Goal: Browse casually: Explore the website without a specific task or goal

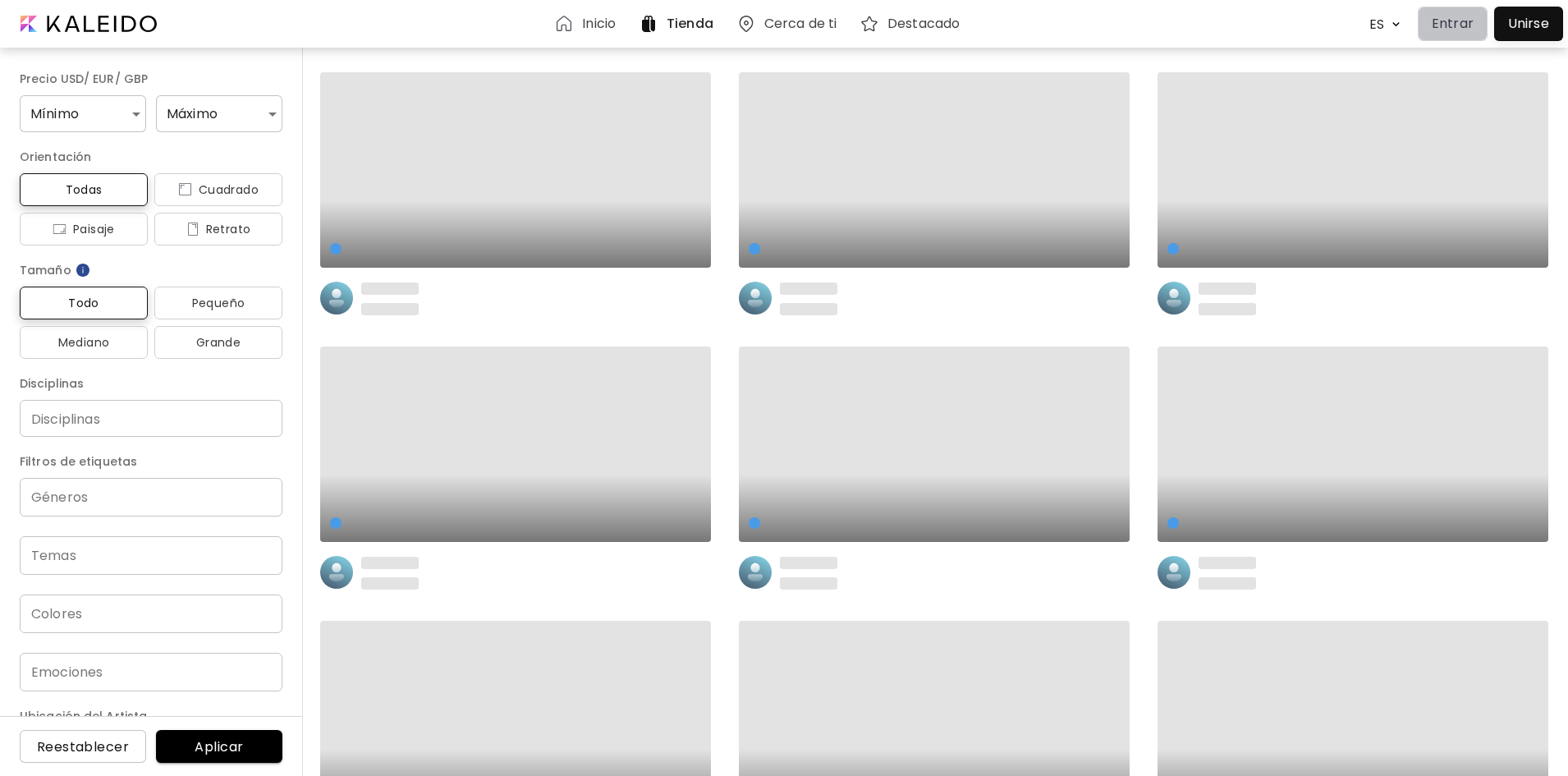
click at [1447, 22] on p "Entrar" at bounding box center [1452, 23] width 42 height 20
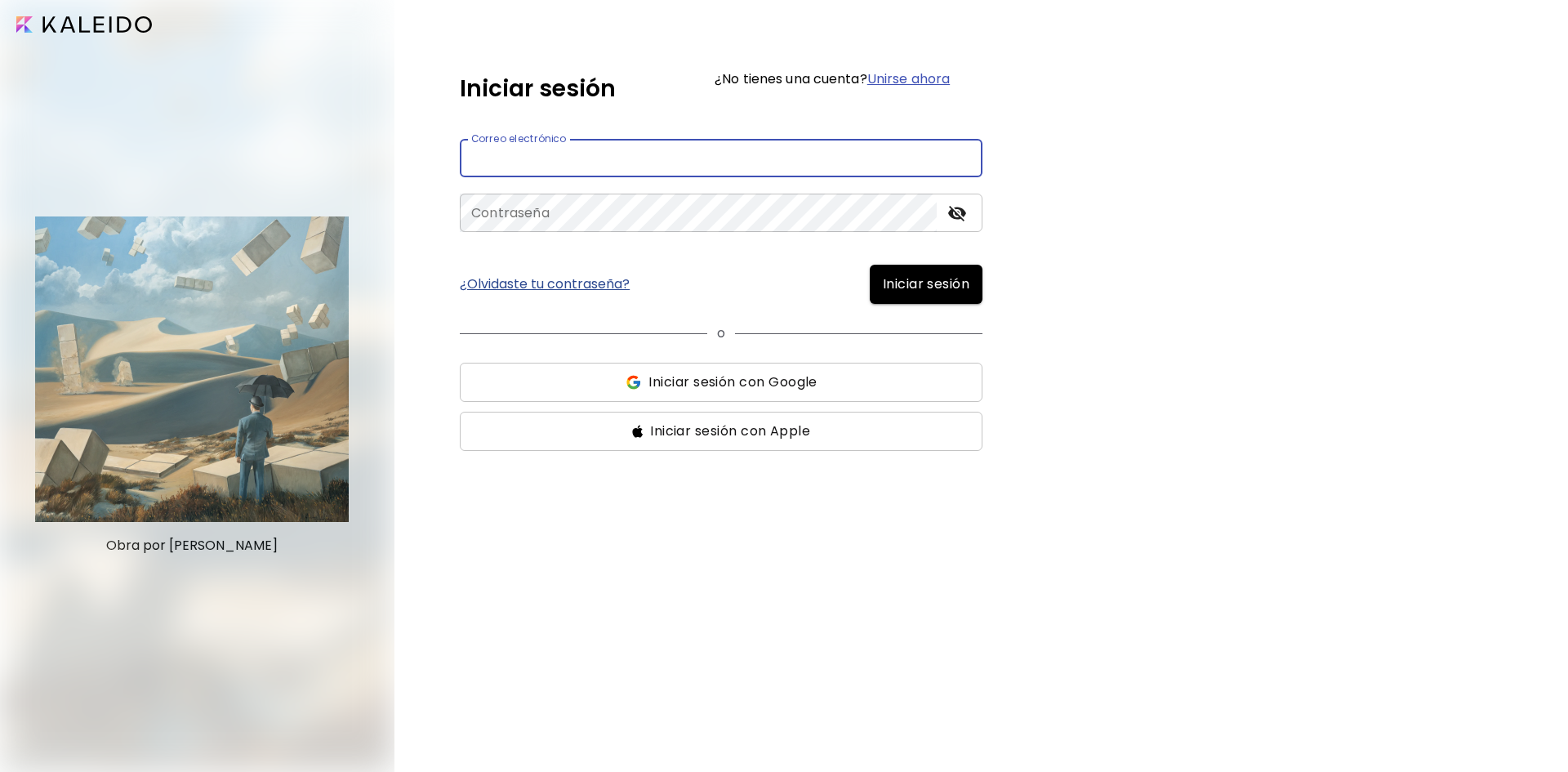
click at [688, 151] on input "email" at bounding box center [720, 158] width 522 height 38
type input "**********"
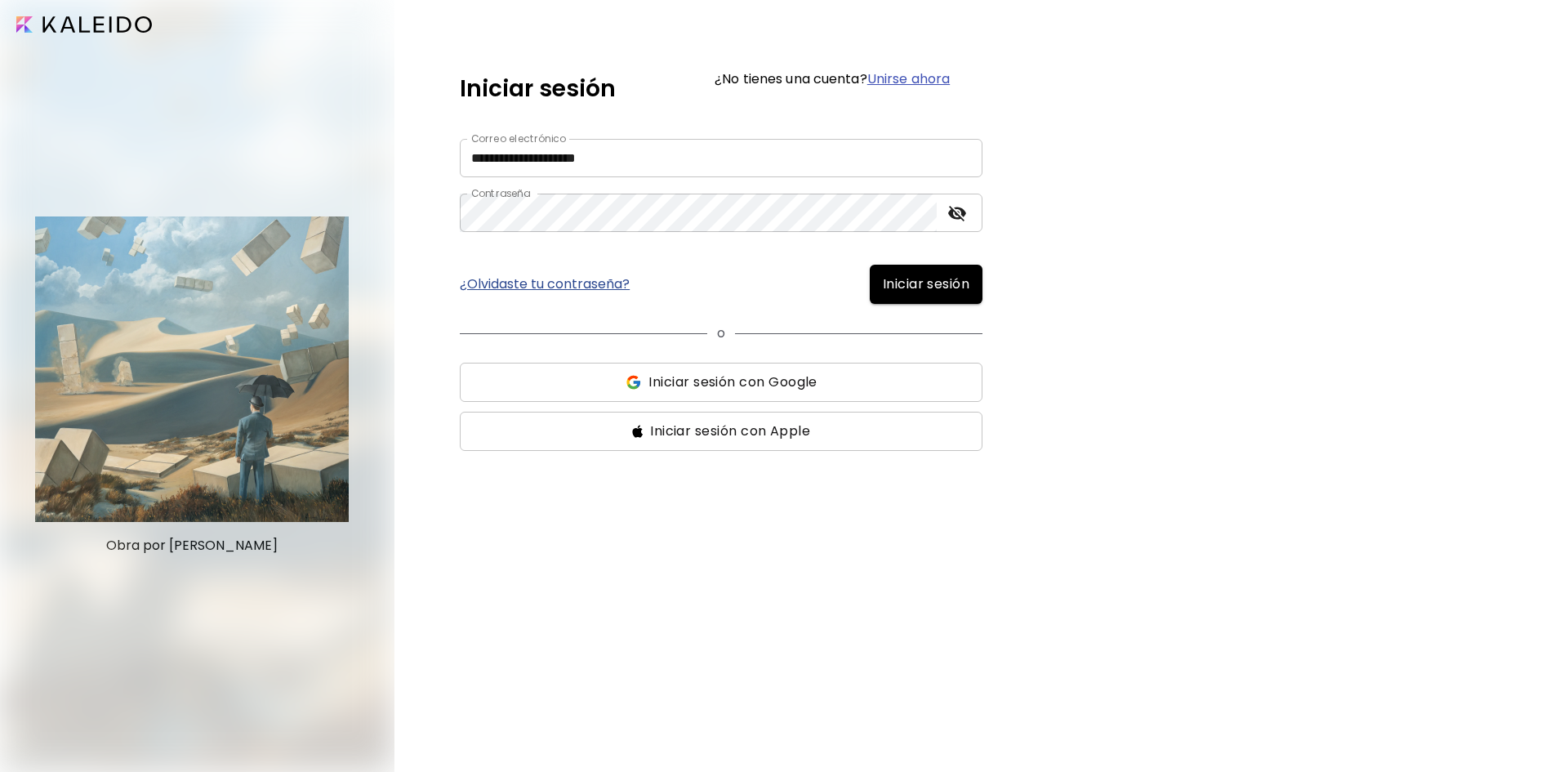
click at [949, 289] on span "Iniciar sesión" at bounding box center [926, 284] width 87 height 20
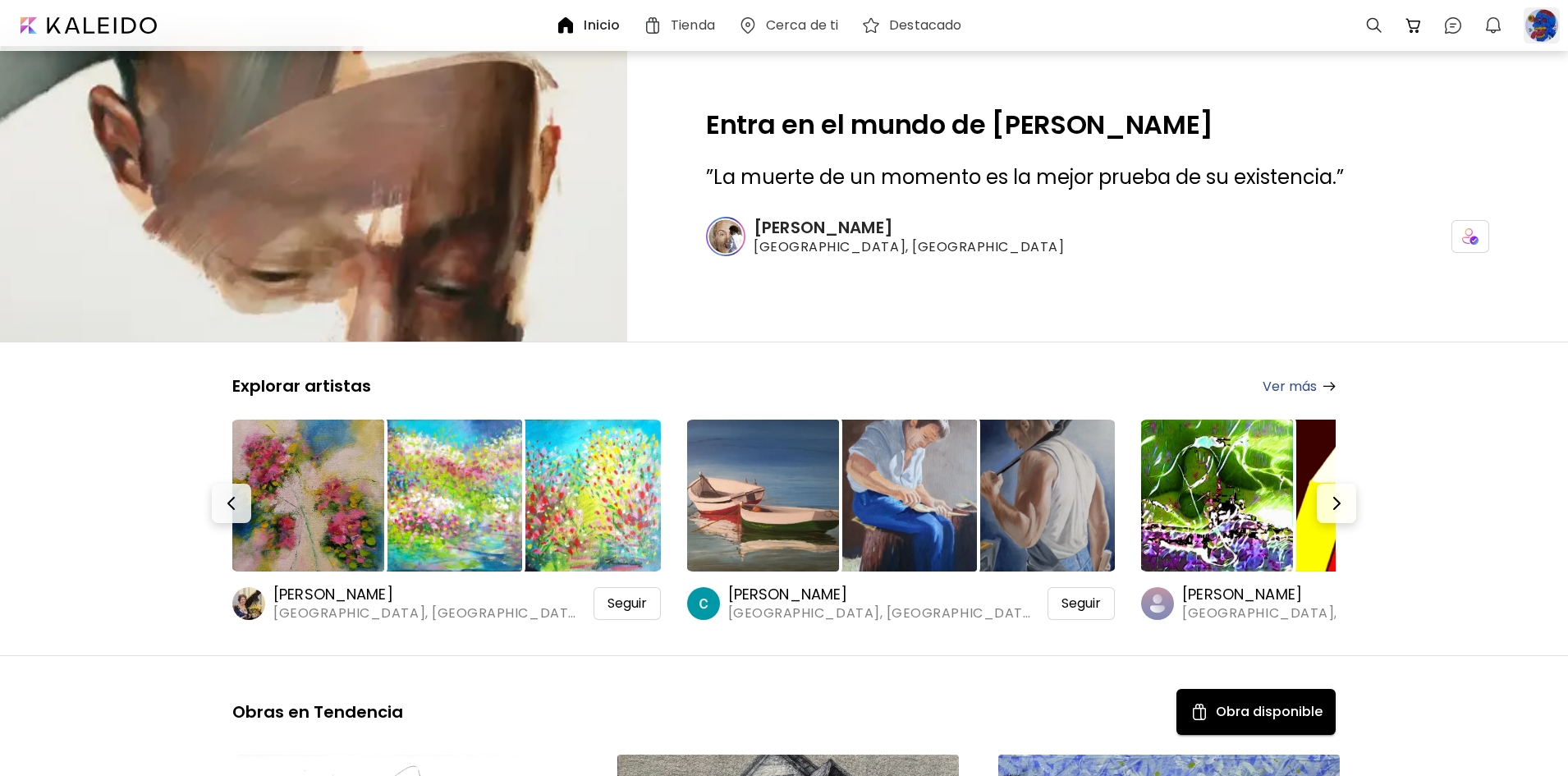
click at [1552, 26] on div at bounding box center [1542, 25] width 36 height 36
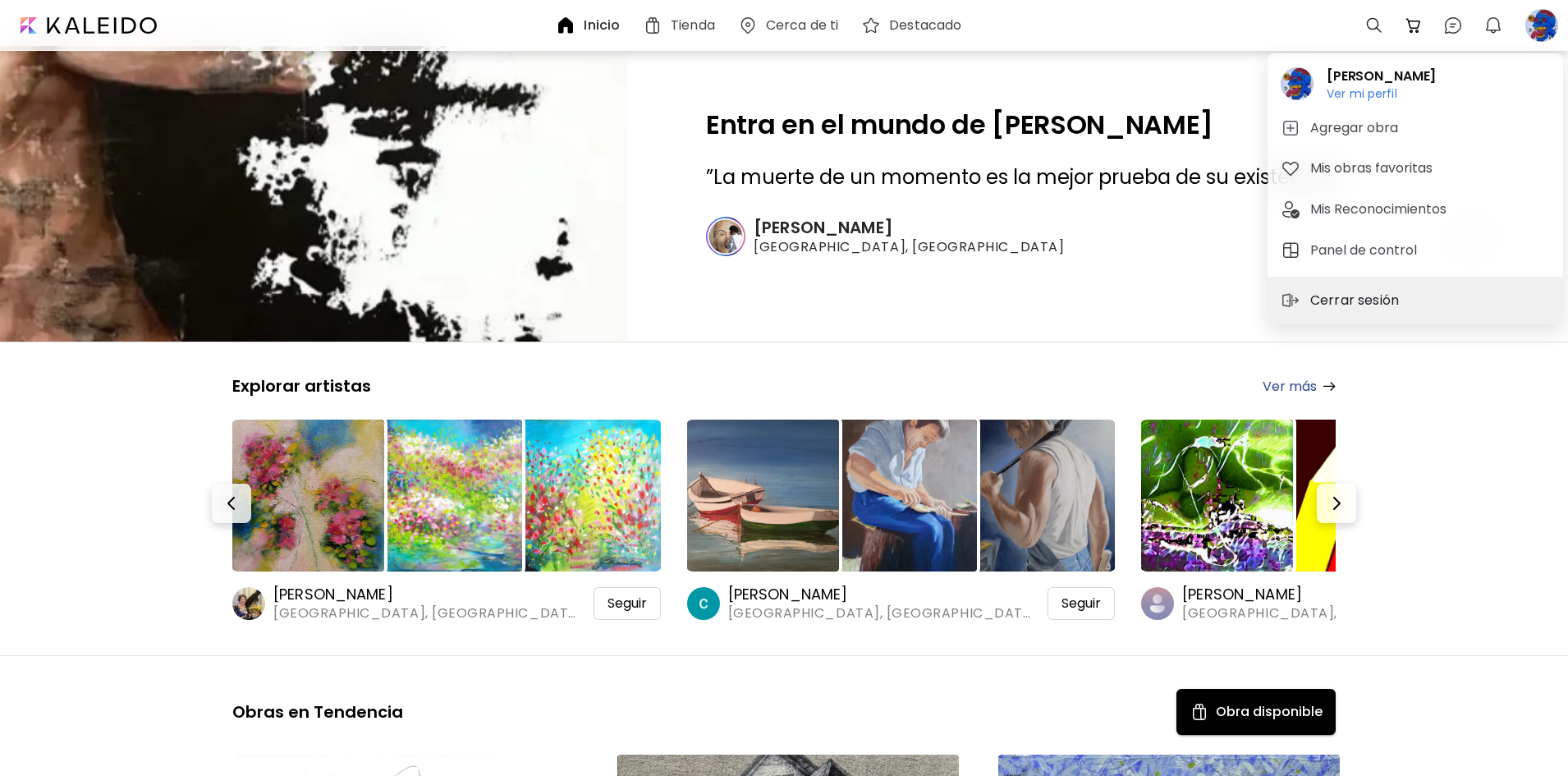
click at [1339, 295] on p "Cerrar sesión" at bounding box center [1358, 300] width 94 height 20
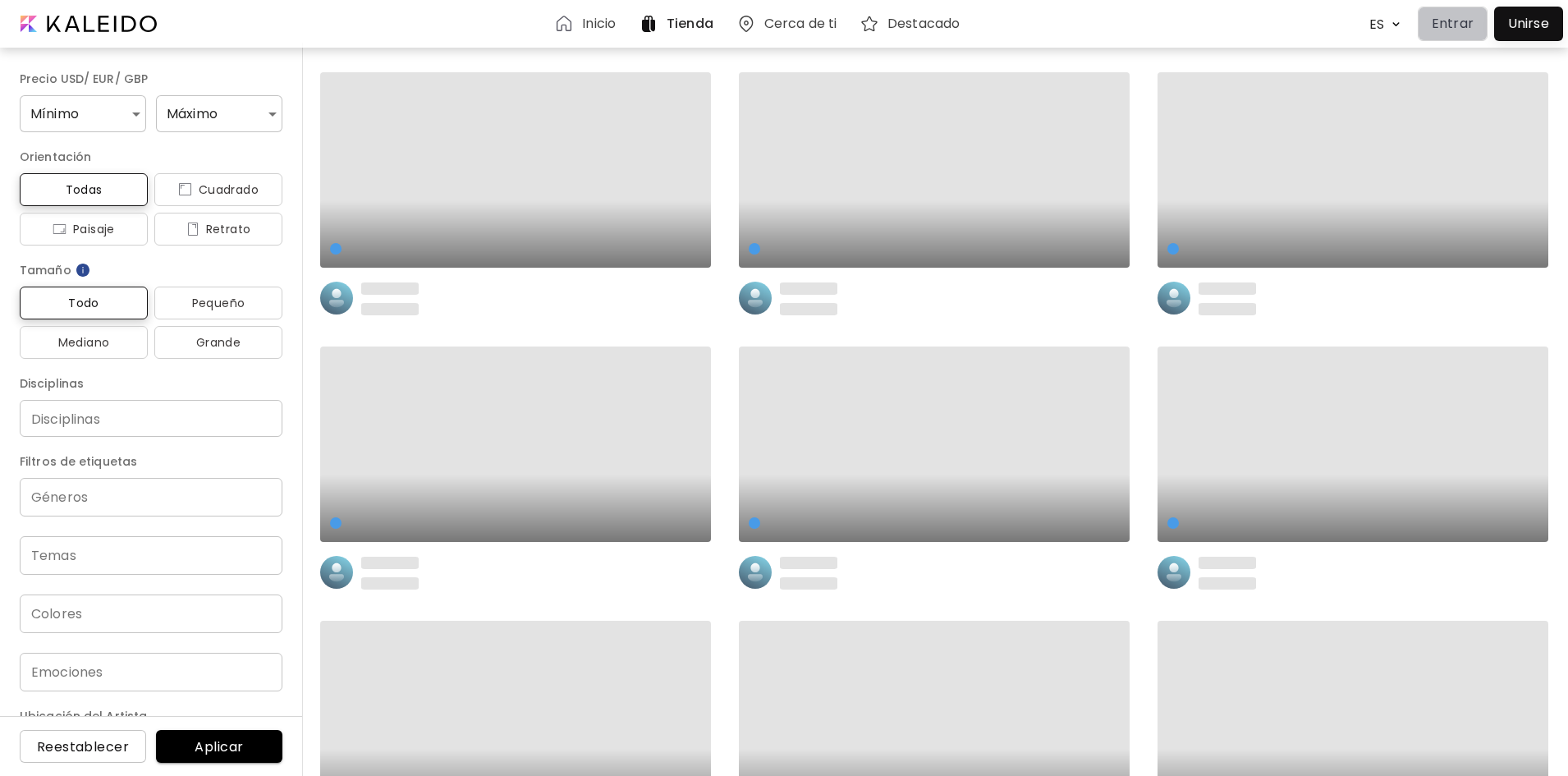
click at [1447, 24] on p "Entrar" at bounding box center [1452, 23] width 42 height 20
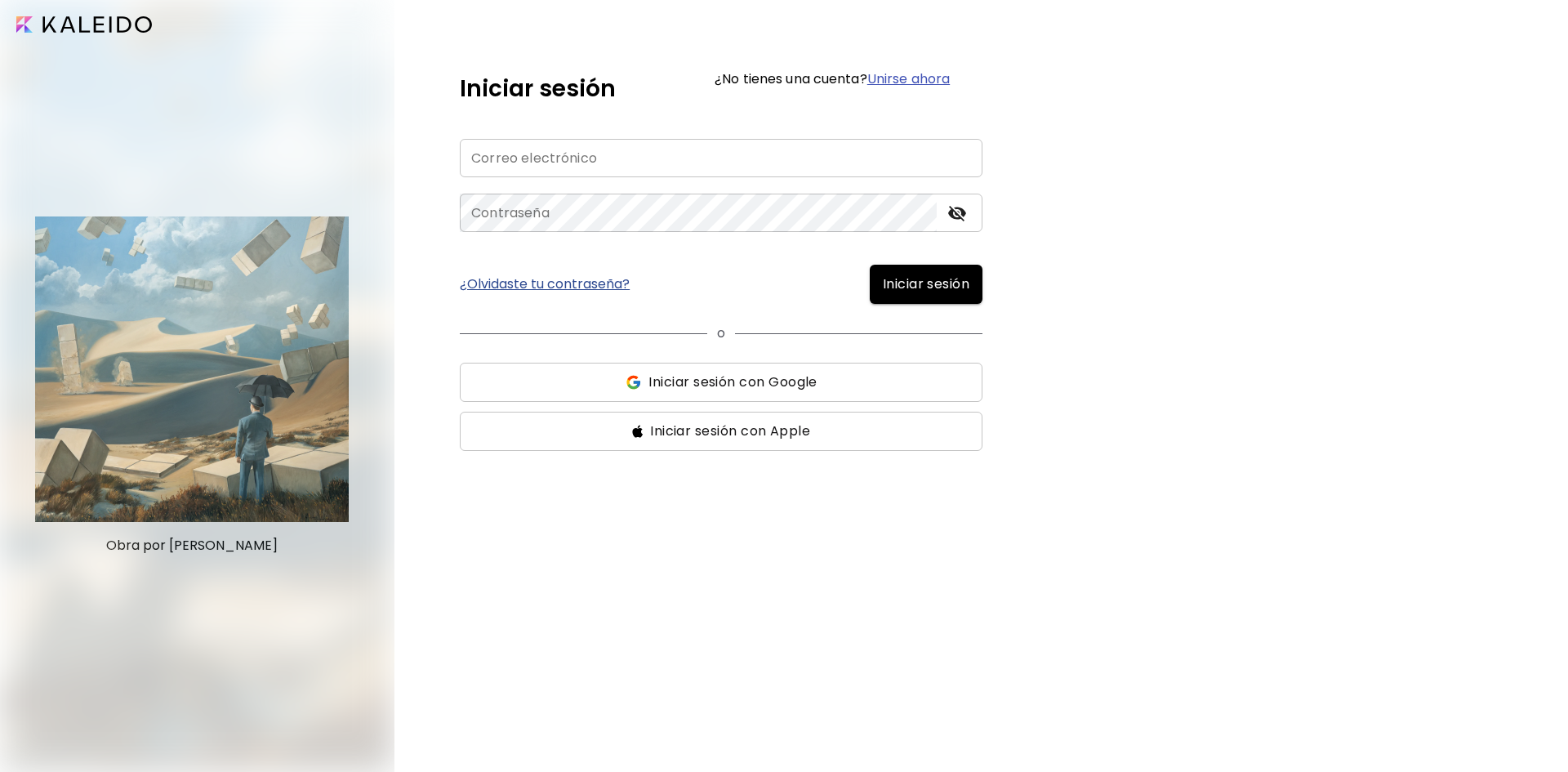
click at [652, 168] on input "email" at bounding box center [720, 158] width 522 height 38
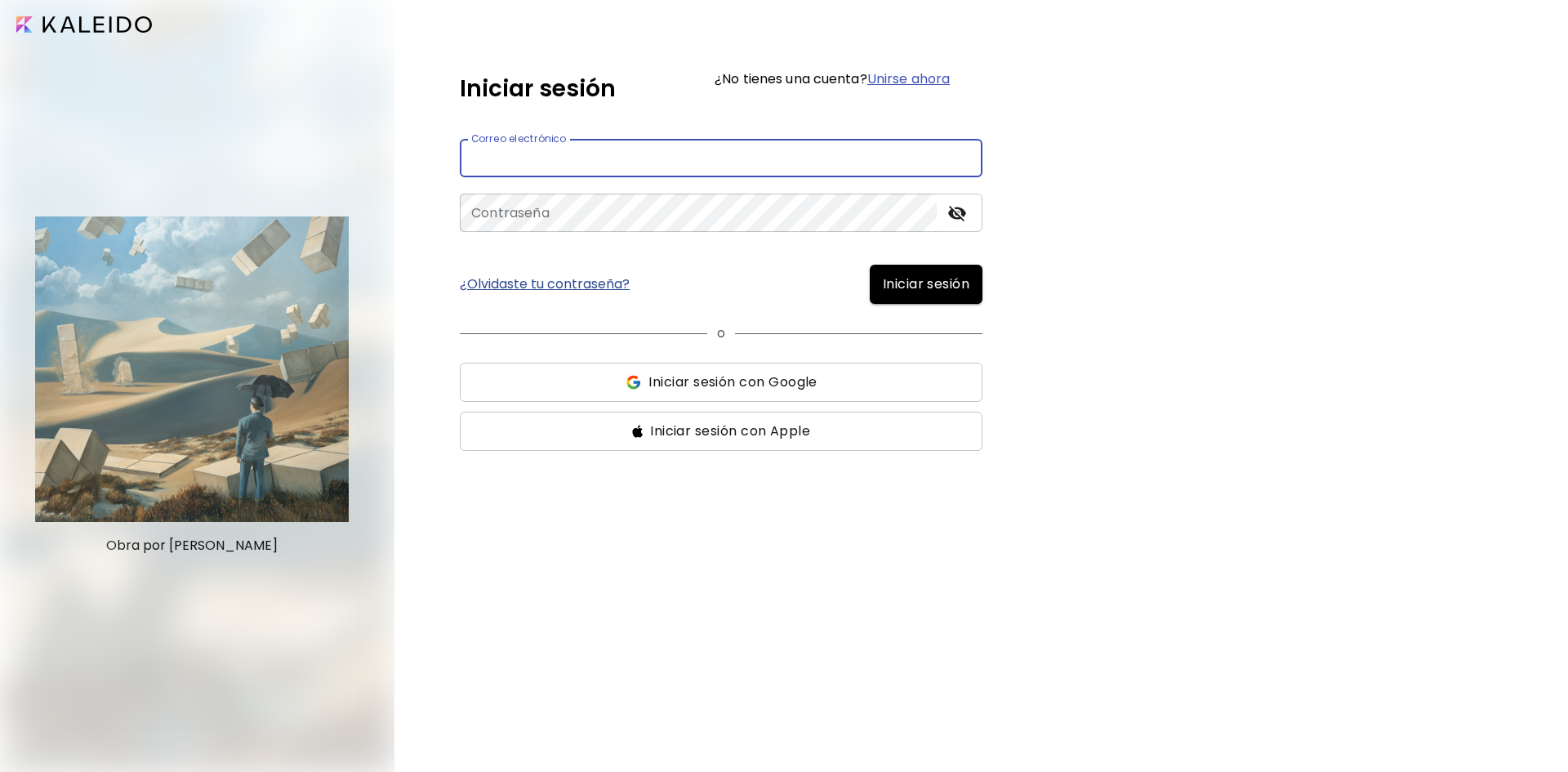
type input "**********"
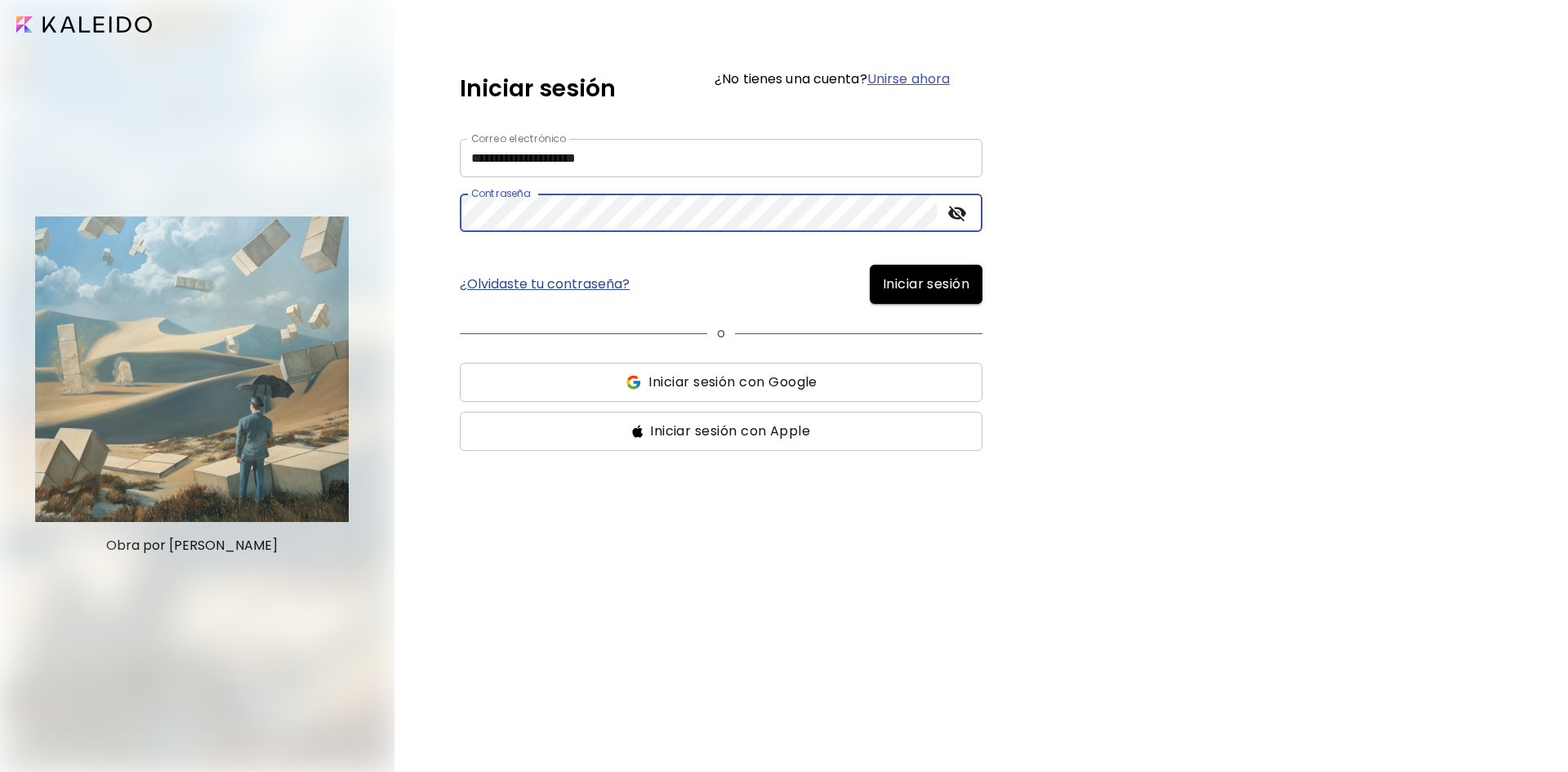
click at [870, 264] on button "Iniciar sesión" at bounding box center [926, 284] width 113 height 39
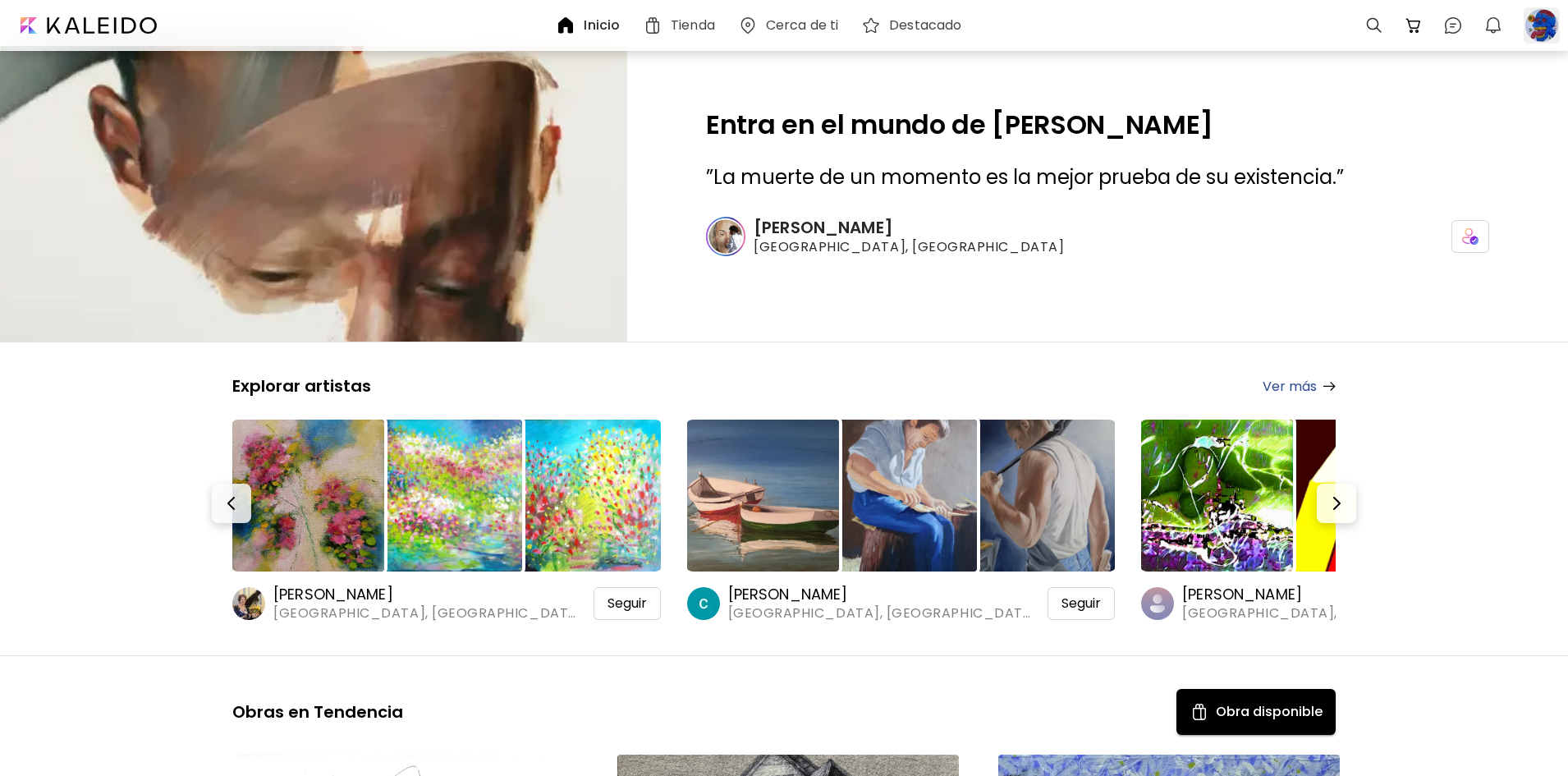
click at [1544, 25] on div at bounding box center [1542, 25] width 36 height 36
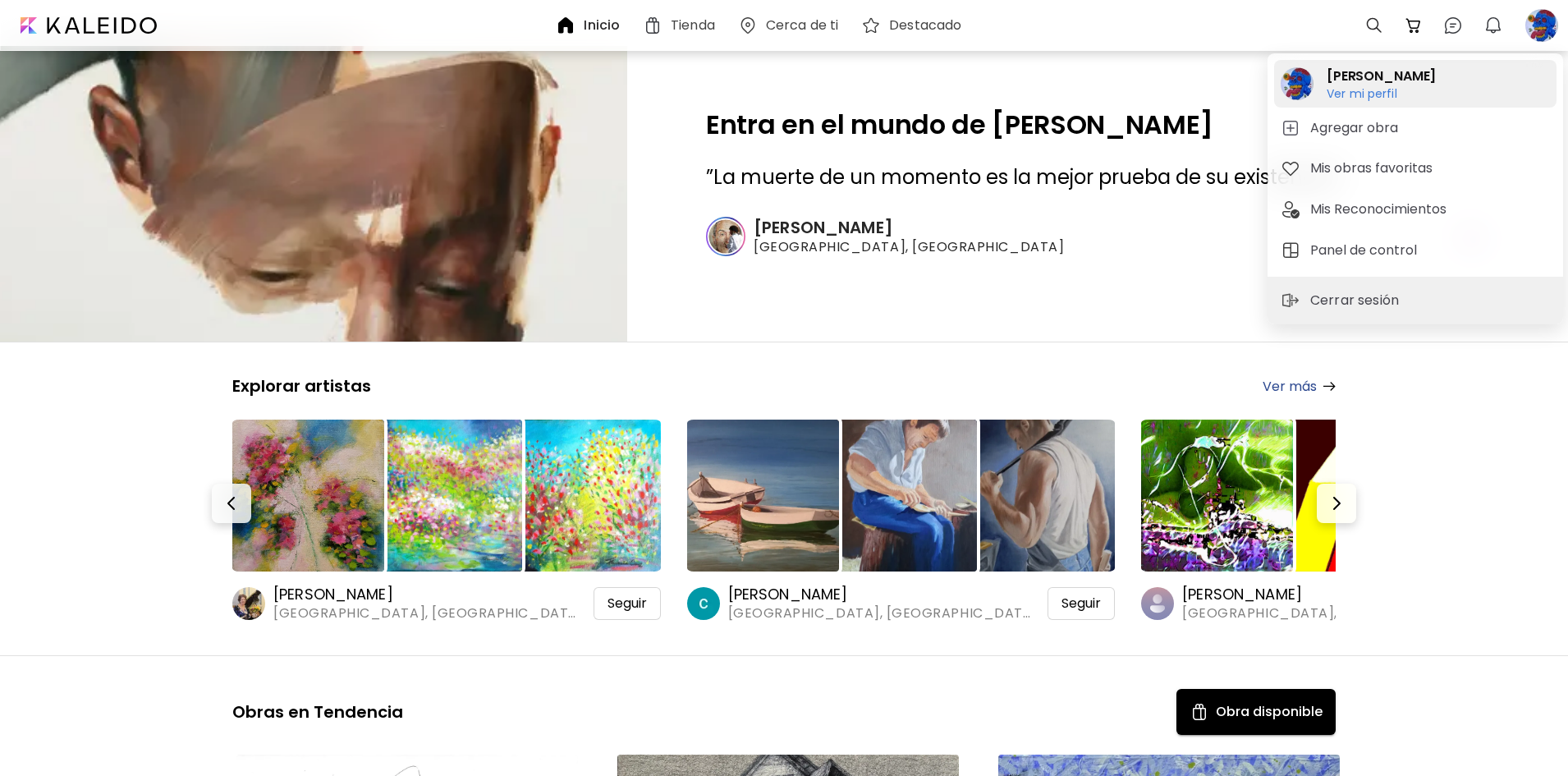
click at [1368, 88] on h6 "Ver mi perfil" at bounding box center [1381, 94] width 109 height 15
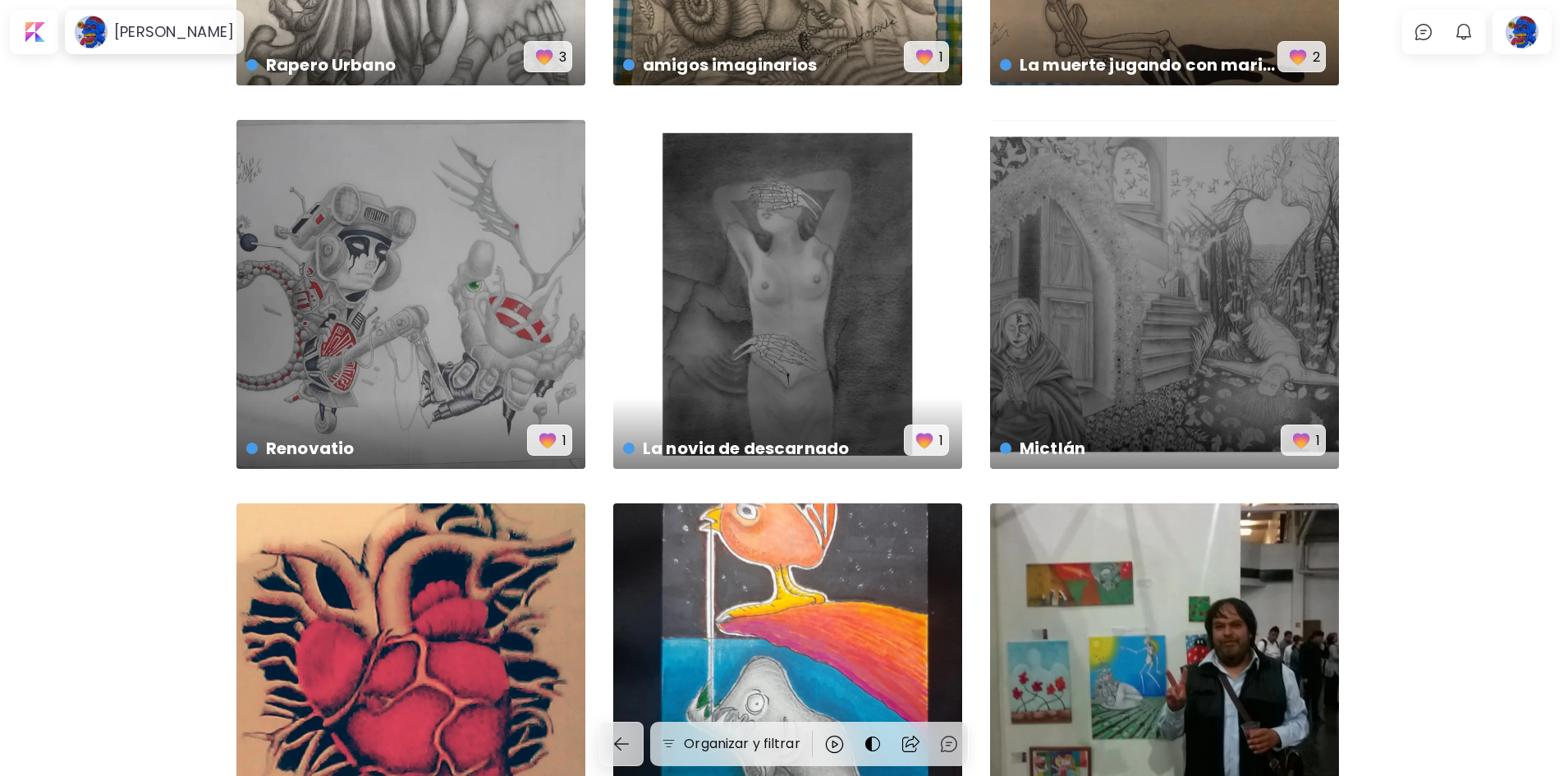
scroll to position [1560, 0]
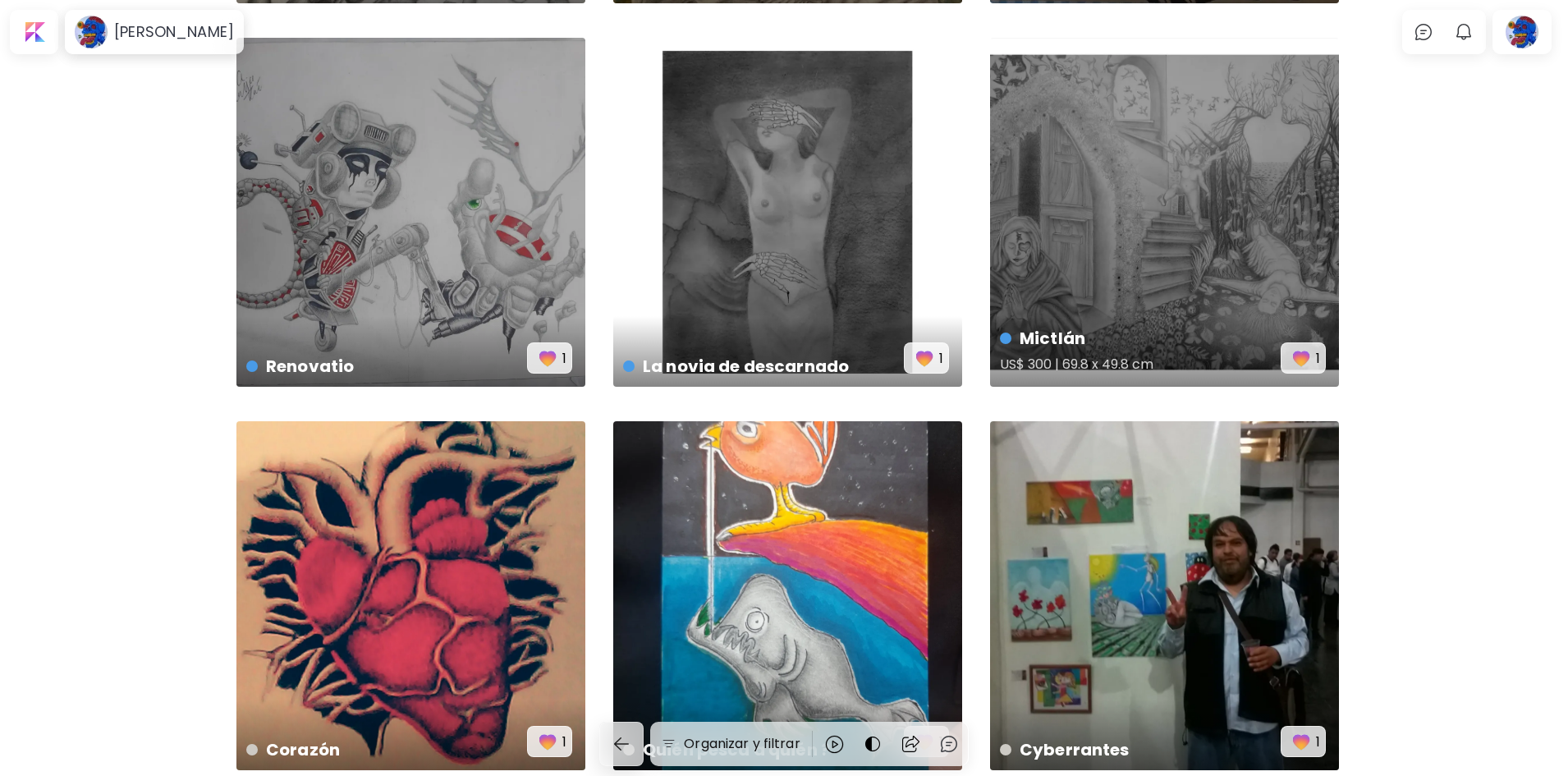
click at [1156, 335] on h4 "Mictlán" at bounding box center [1140, 338] width 281 height 24
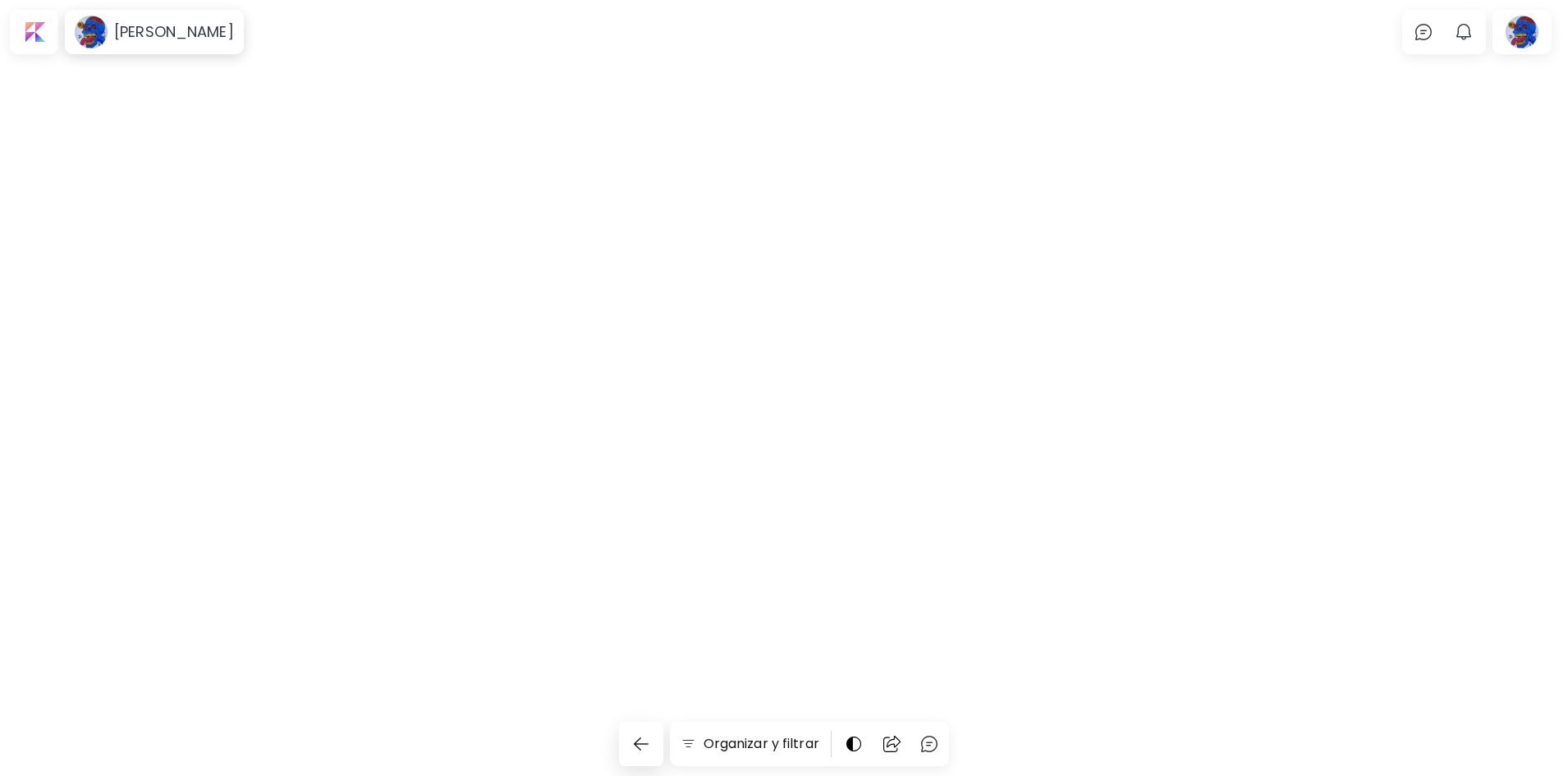
scroll to position [1560, 0]
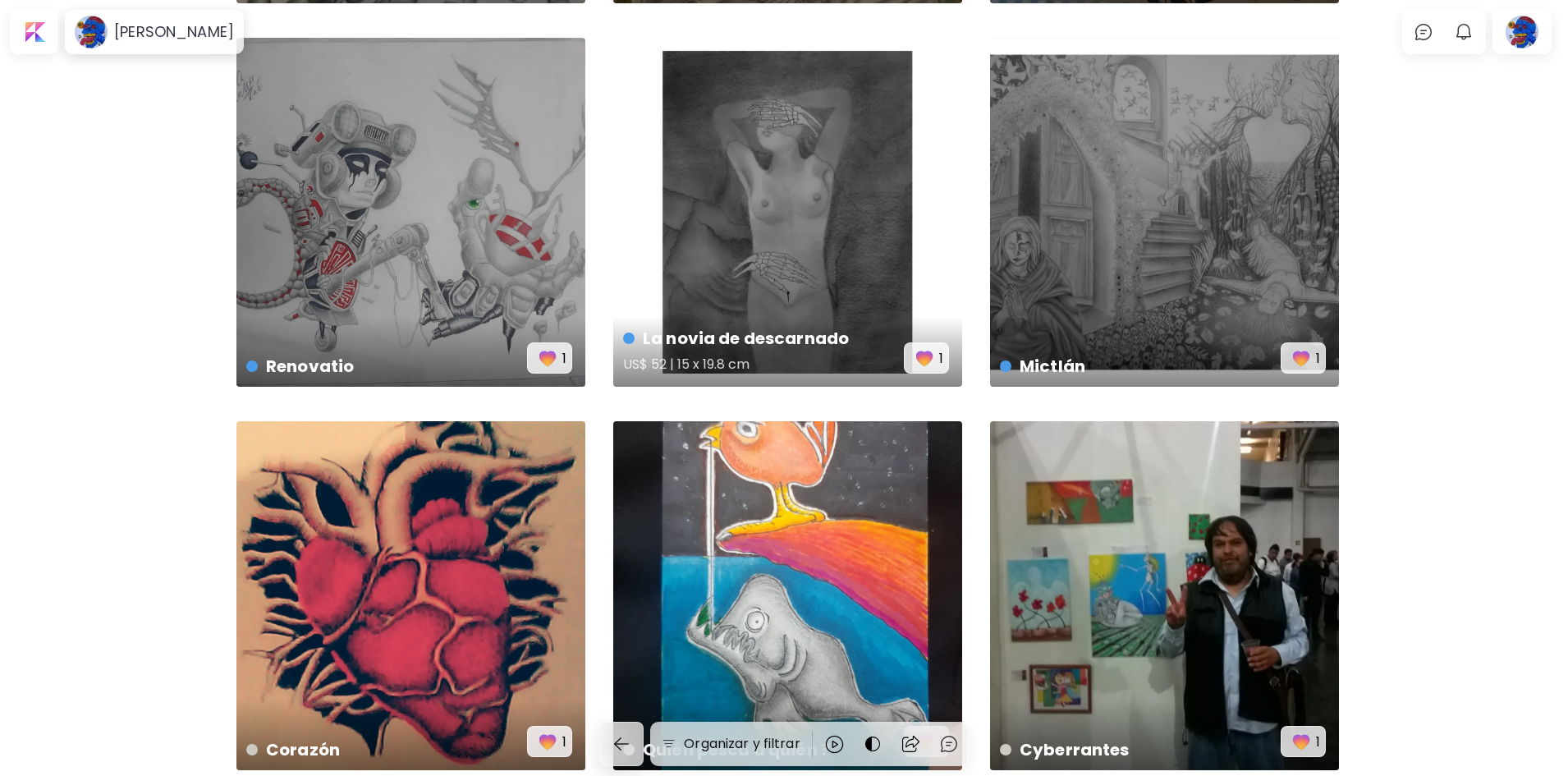
click at [804, 247] on div "La novia de descarnado US$ 52 | 15 x 19.8 cm 1" at bounding box center [787, 211] width 349 height 349
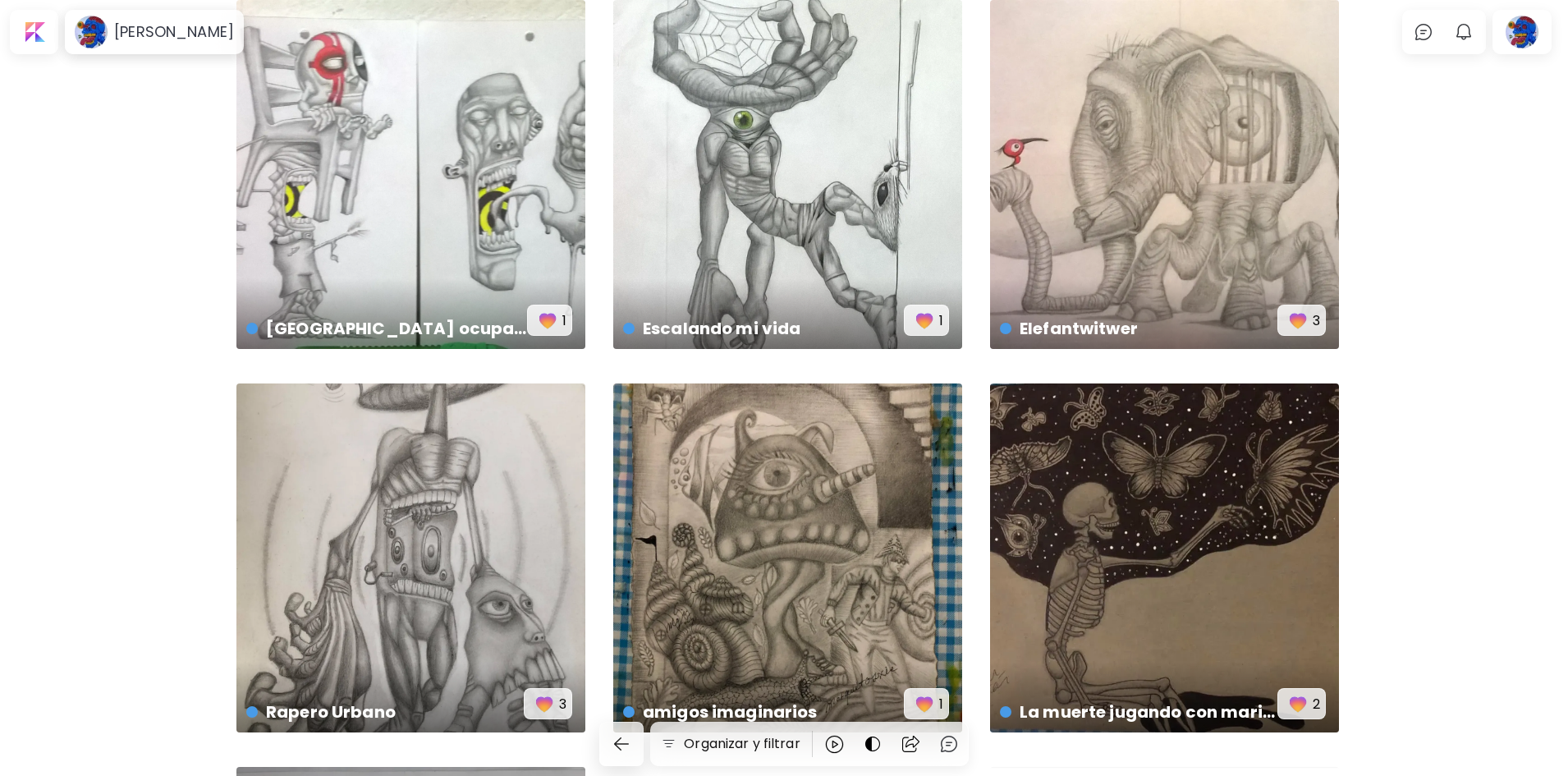
scroll to position [824, 0]
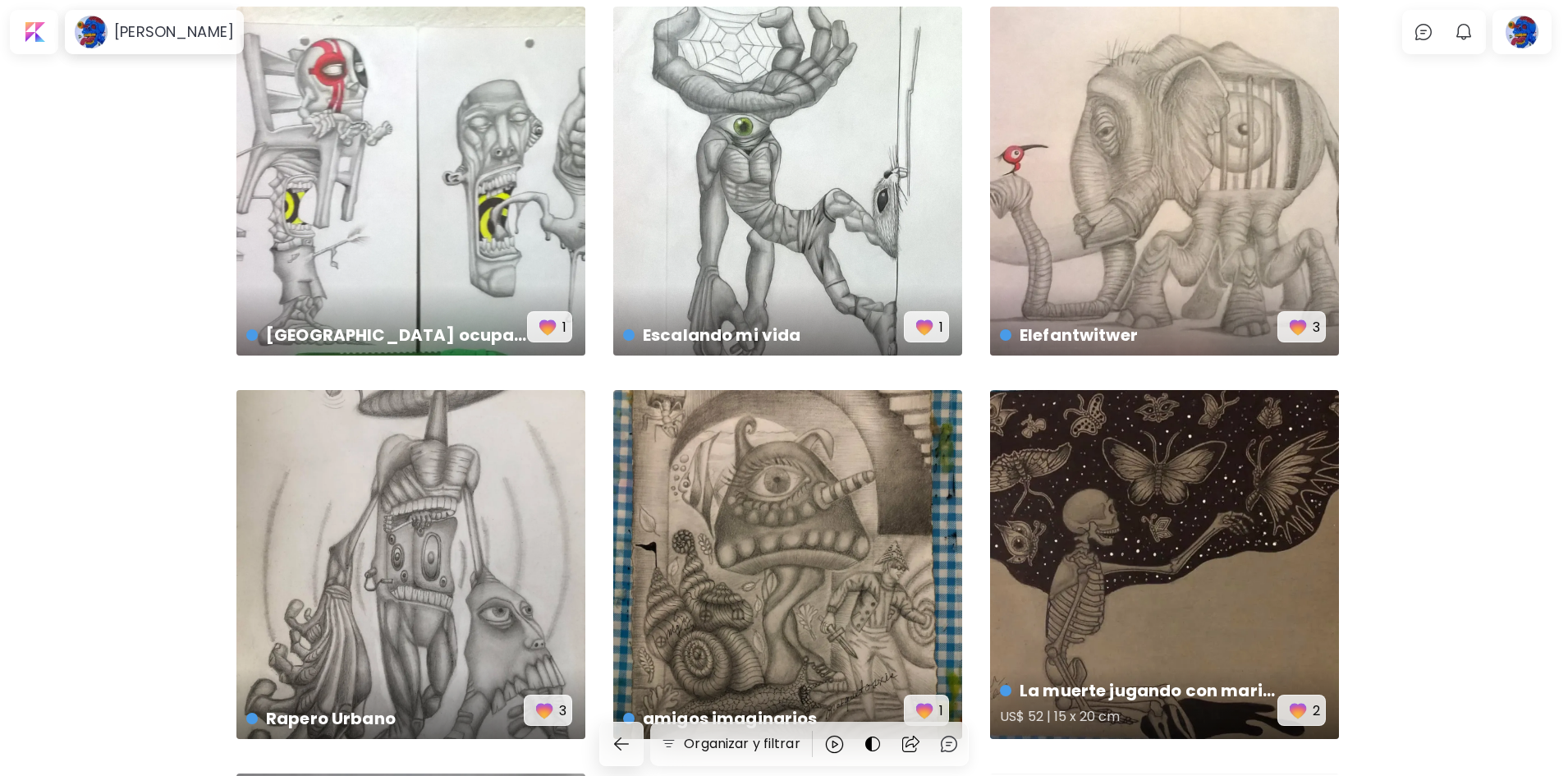
click at [1296, 505] on div "La muerte jugando con mariposas nocturnas US$ 52 | 15 x 20 cm 2" at bounding box center [1164, 564] width 349 height 349
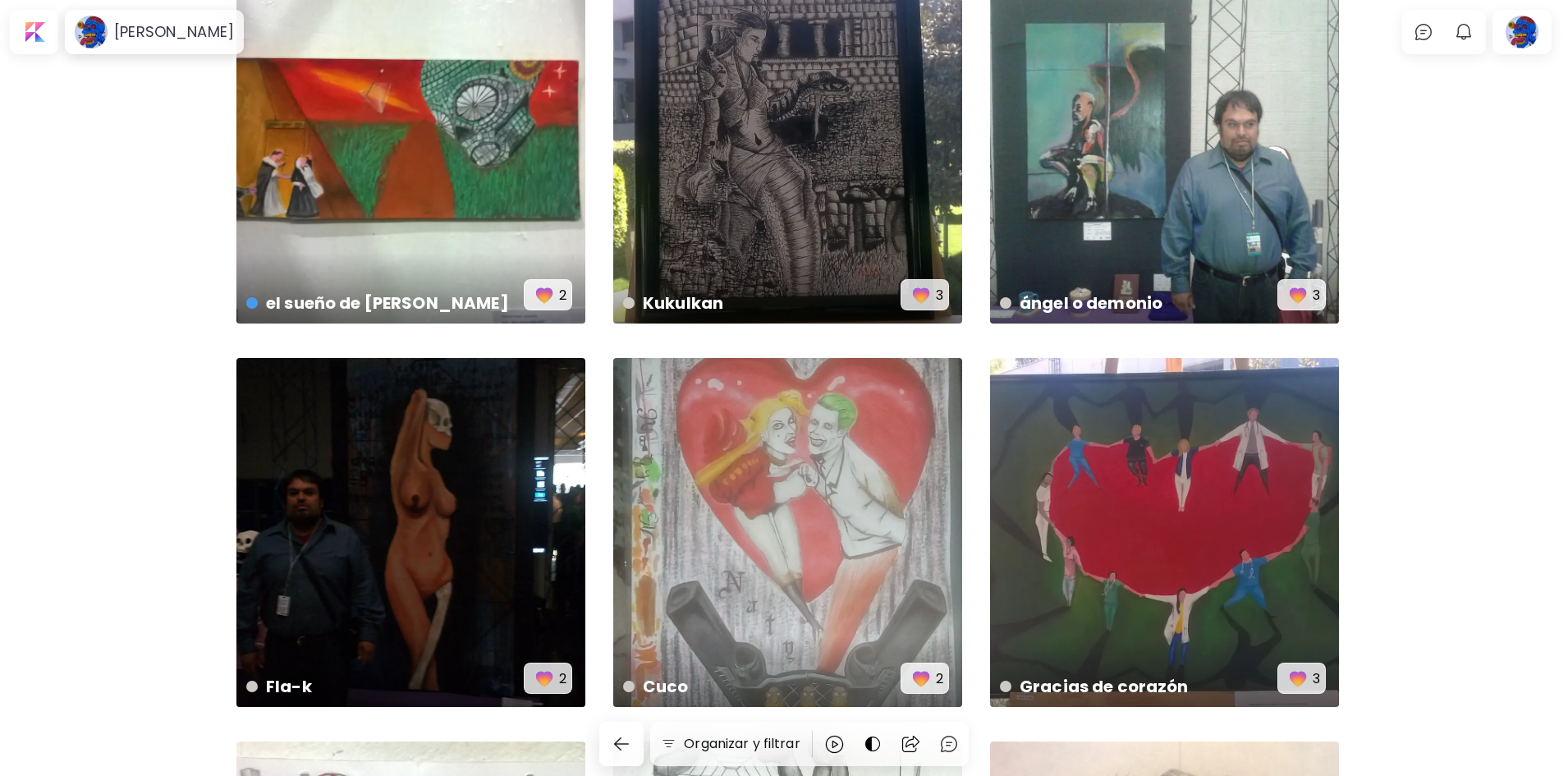
scroll to position [85, 0]
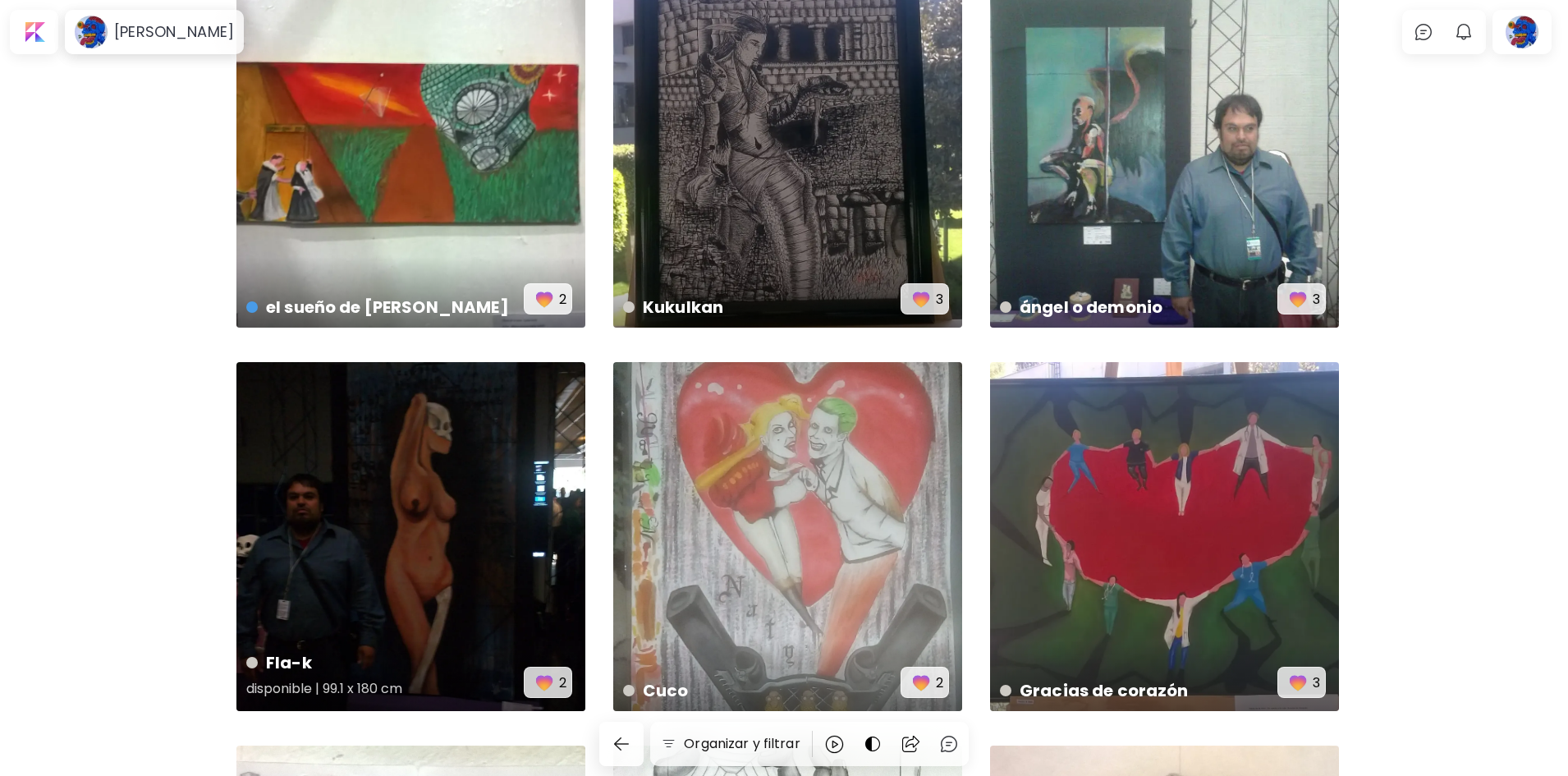
click at [522, 589] on div "Fla-k disponible | 99.1 x 180 cm 2" at bounding box center [411, 535] width 349 height 349
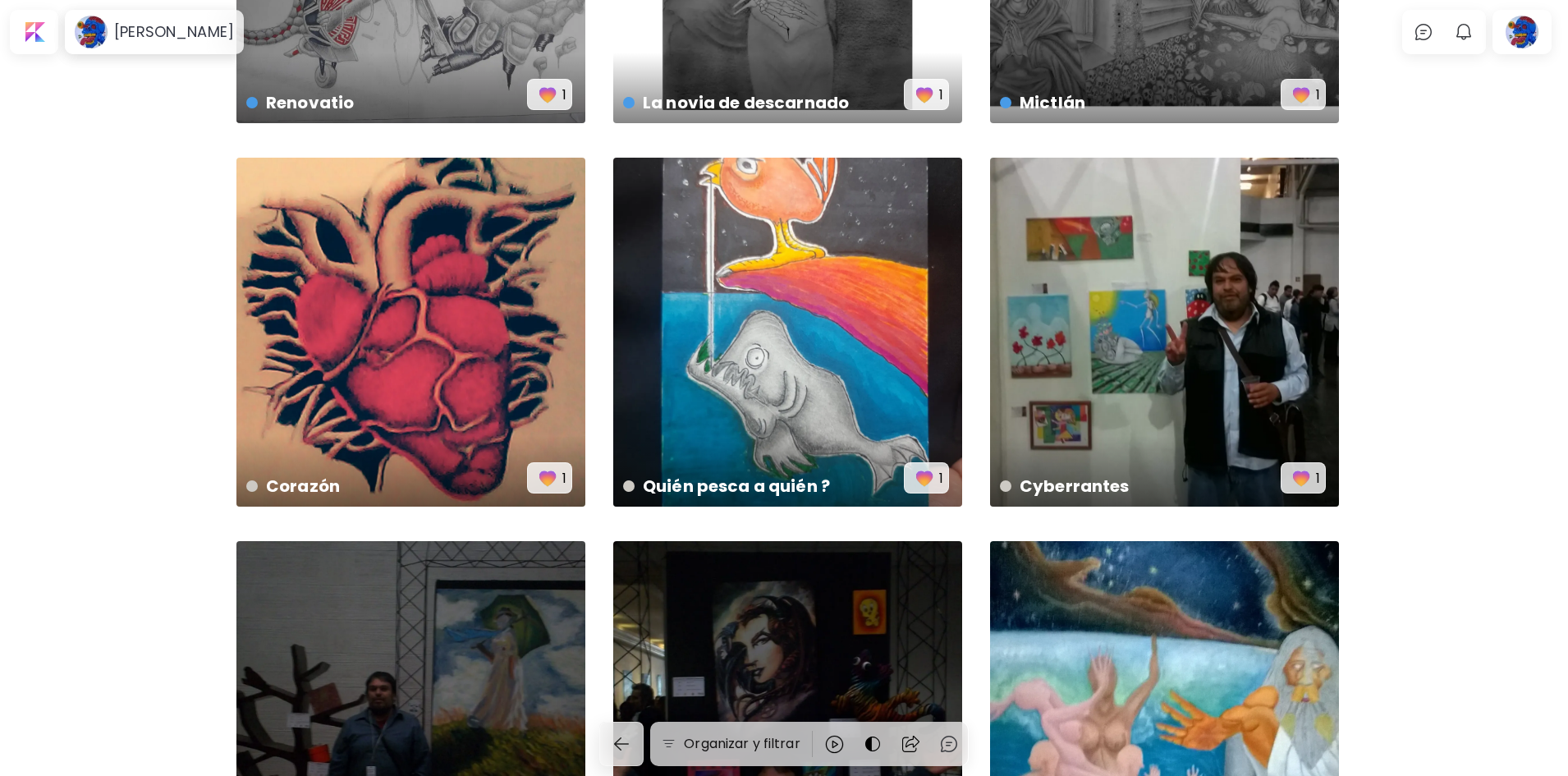
scroll to position [1891, 0]
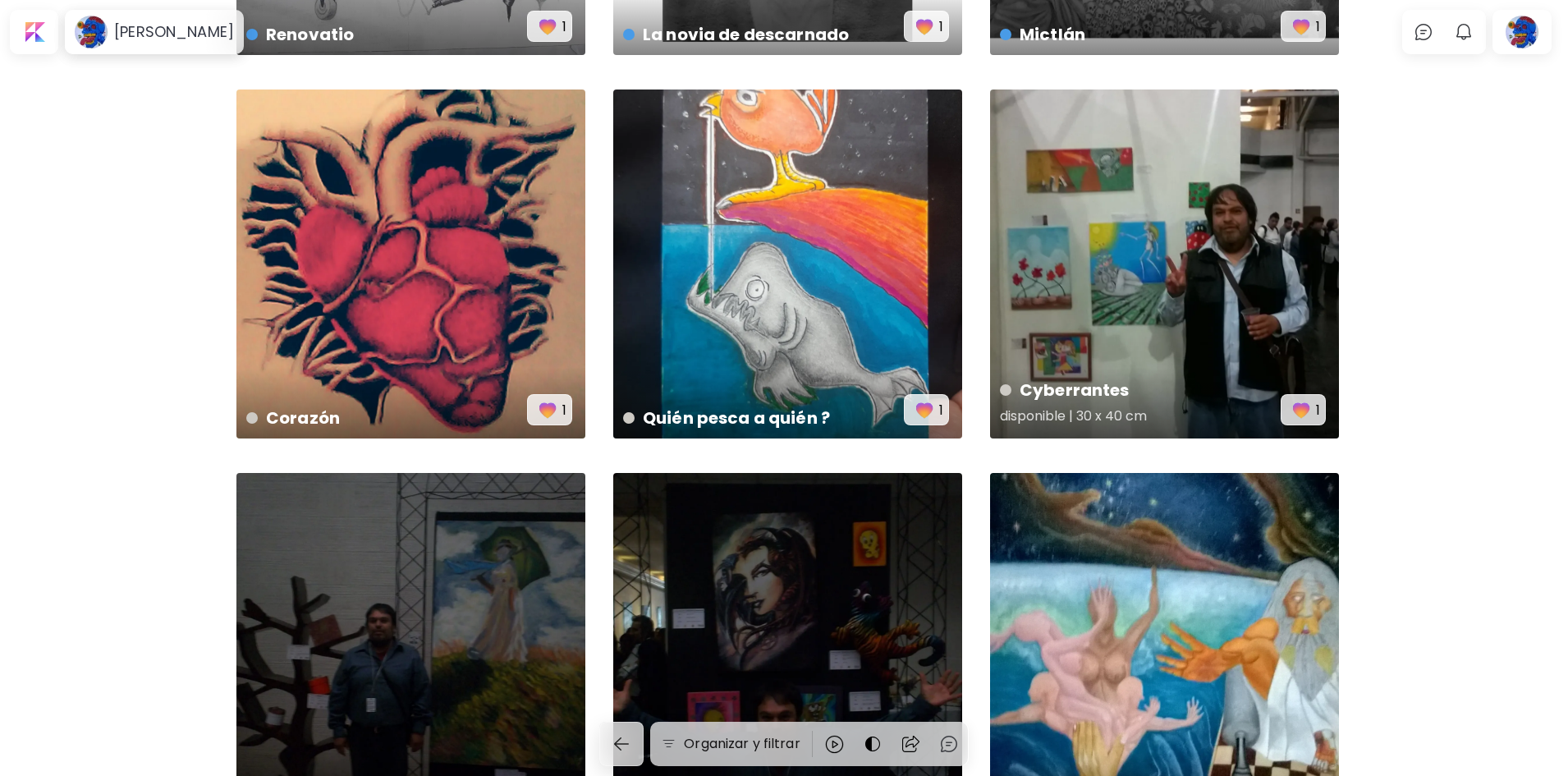
click at [1106, 279] on div "Cyberrantes disponible | 30 x 40 cm 1" at bounding box center [1164, 263] width 349 height 349
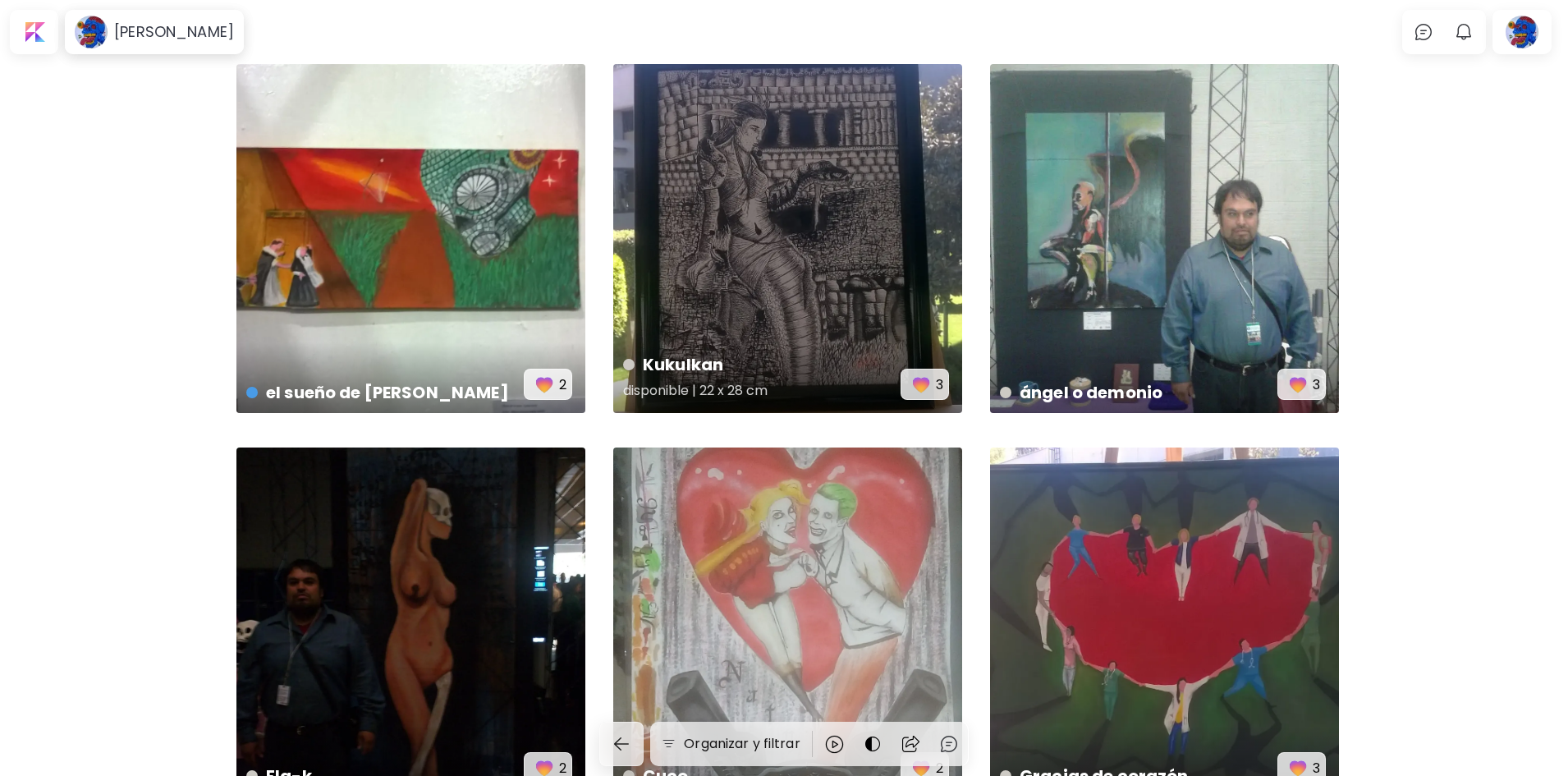
click at [940, 176] on div "Kukulkan disponible | 22 x 28 cm 3" at bounding box center [787, 238] width 349 height 349
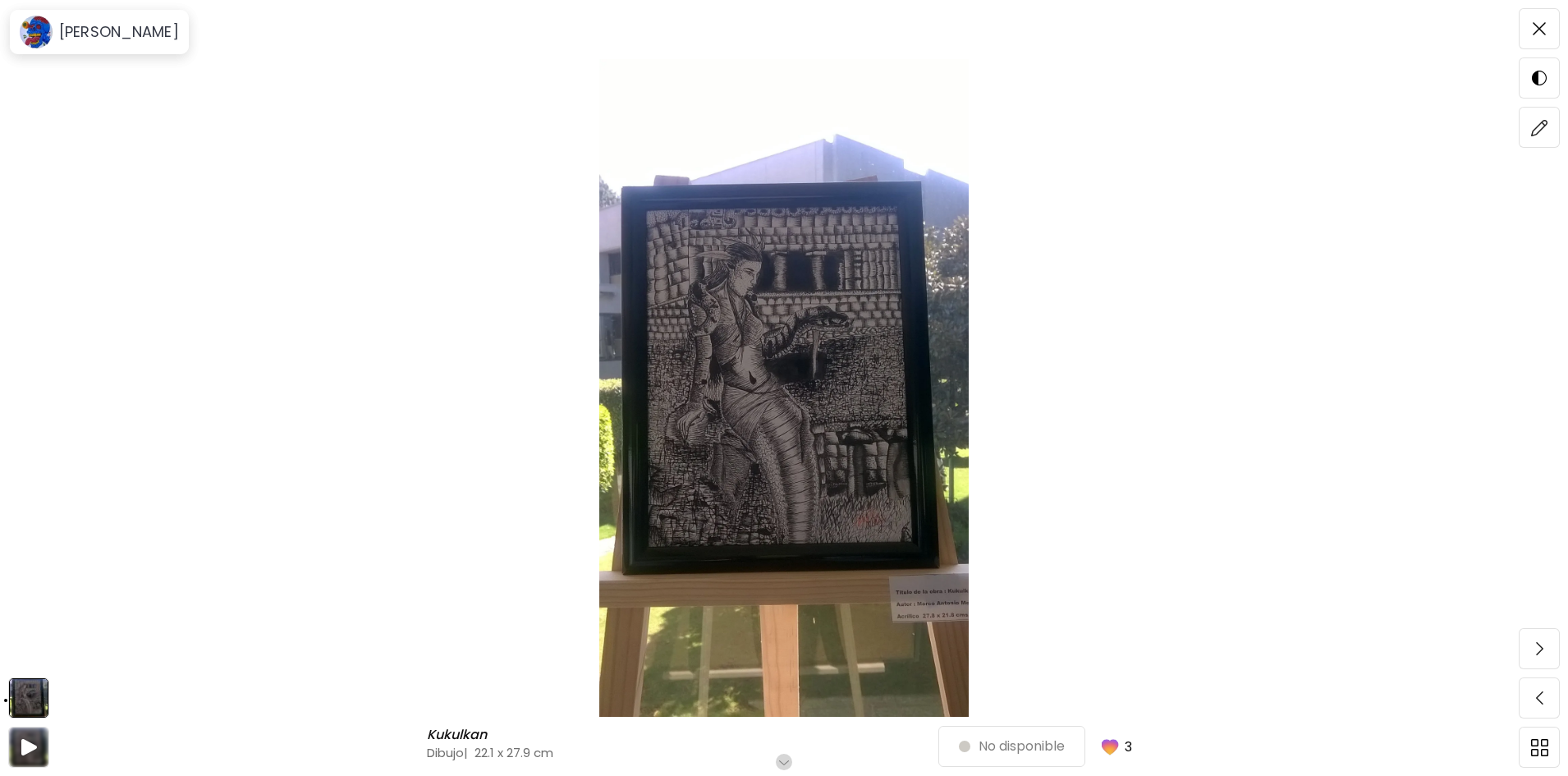
click at [914, 432] on img at bounding box center [784, 388] width 1430 height 658
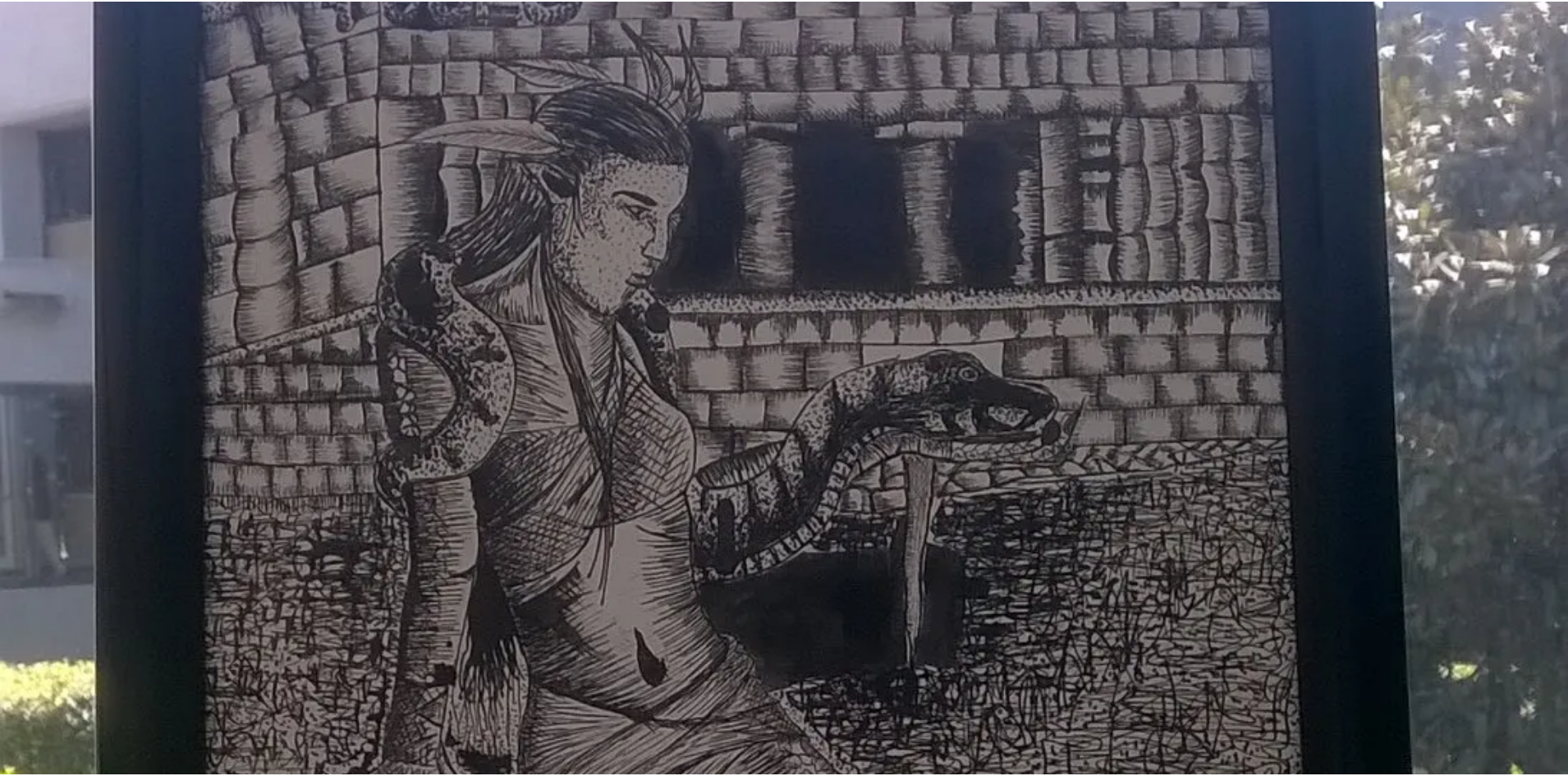
scroll to position [657, 0]
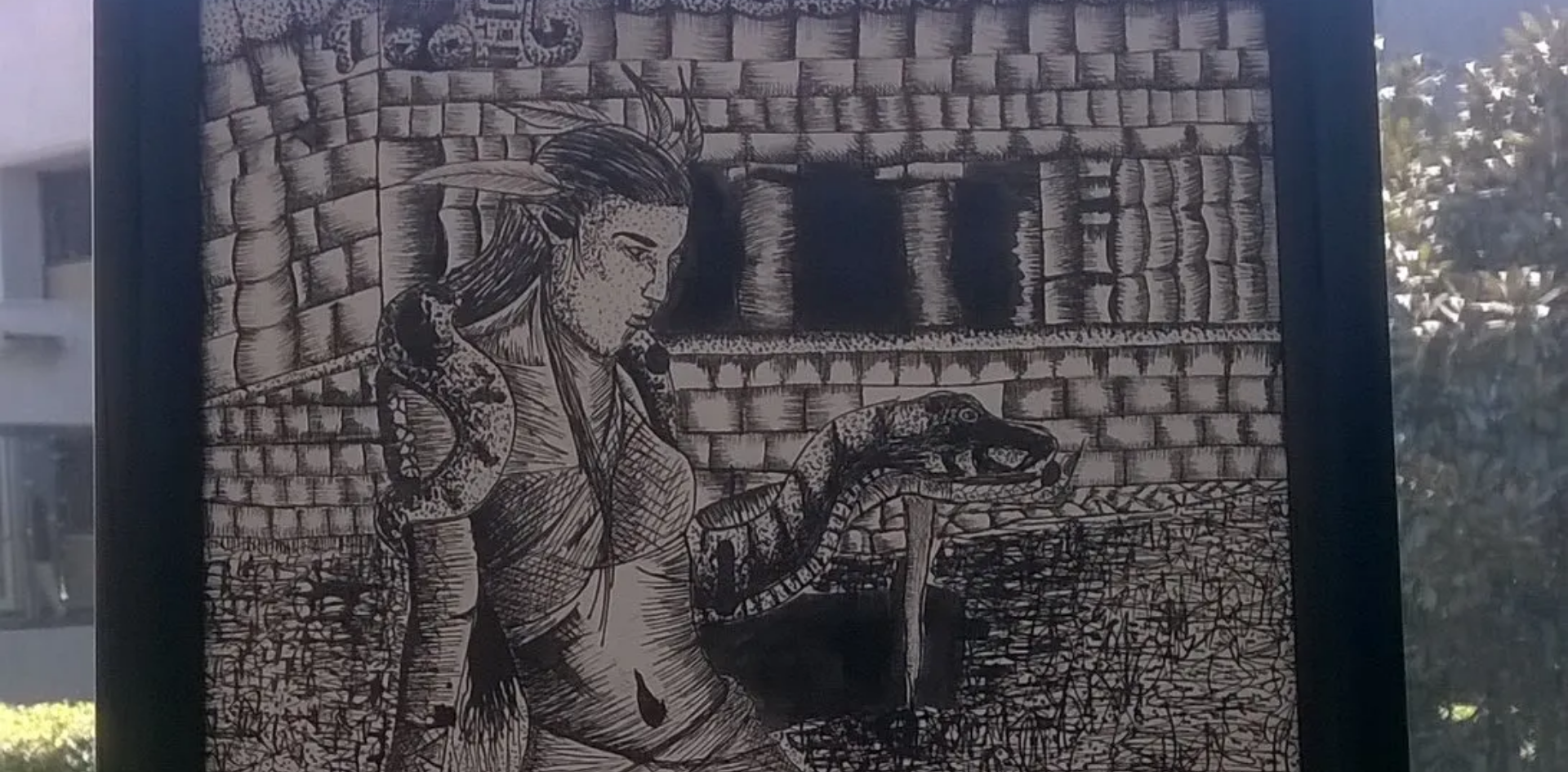
click at [1031, 425] on img at bounding box center [784, 742] width 1568 height 2792
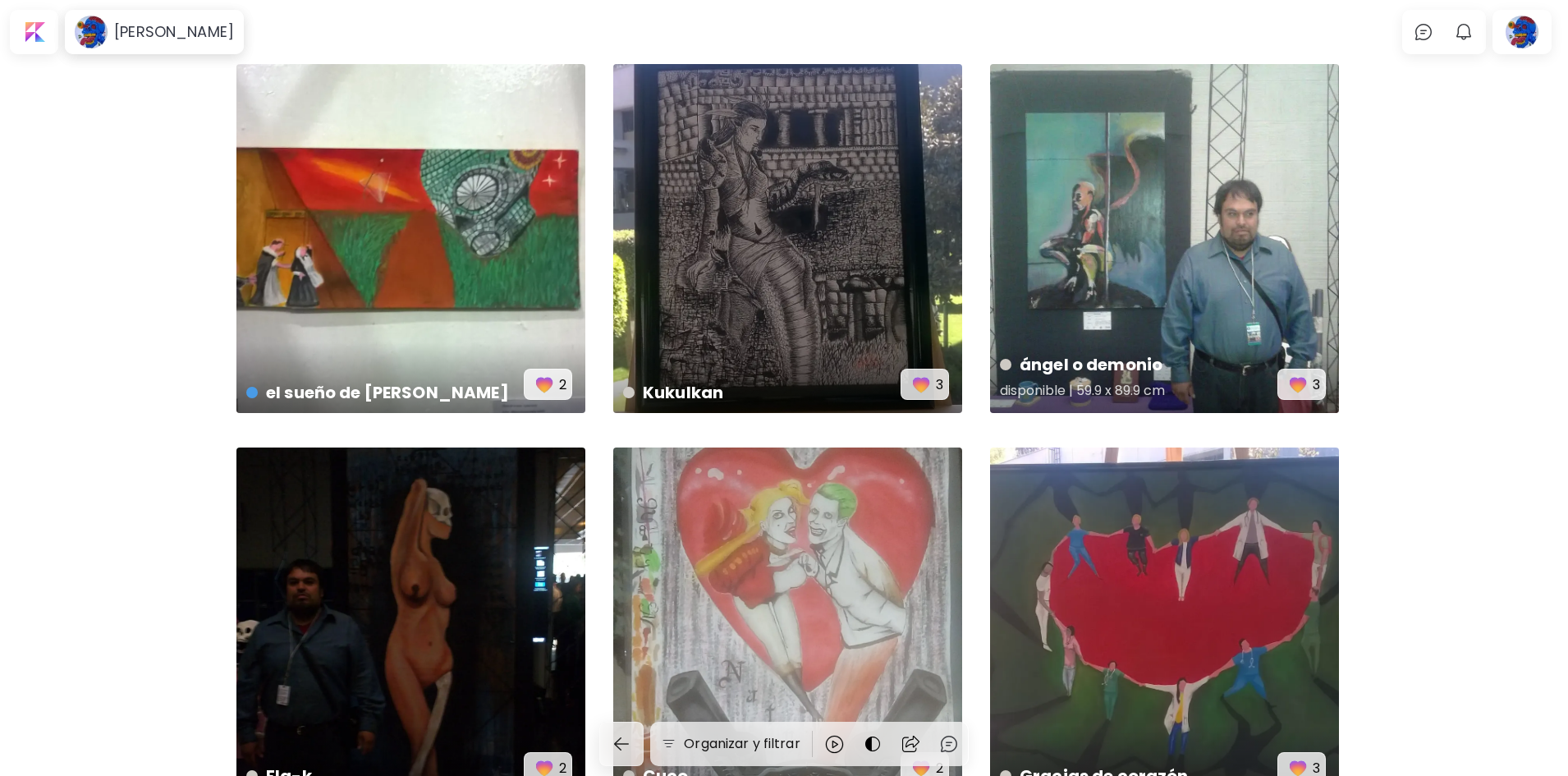
click at [1092, 257] on div "ángel o demonio disponible | 59.9 x 89.9 cm 3" at bounding box center [1164, 238] width 349 height 349
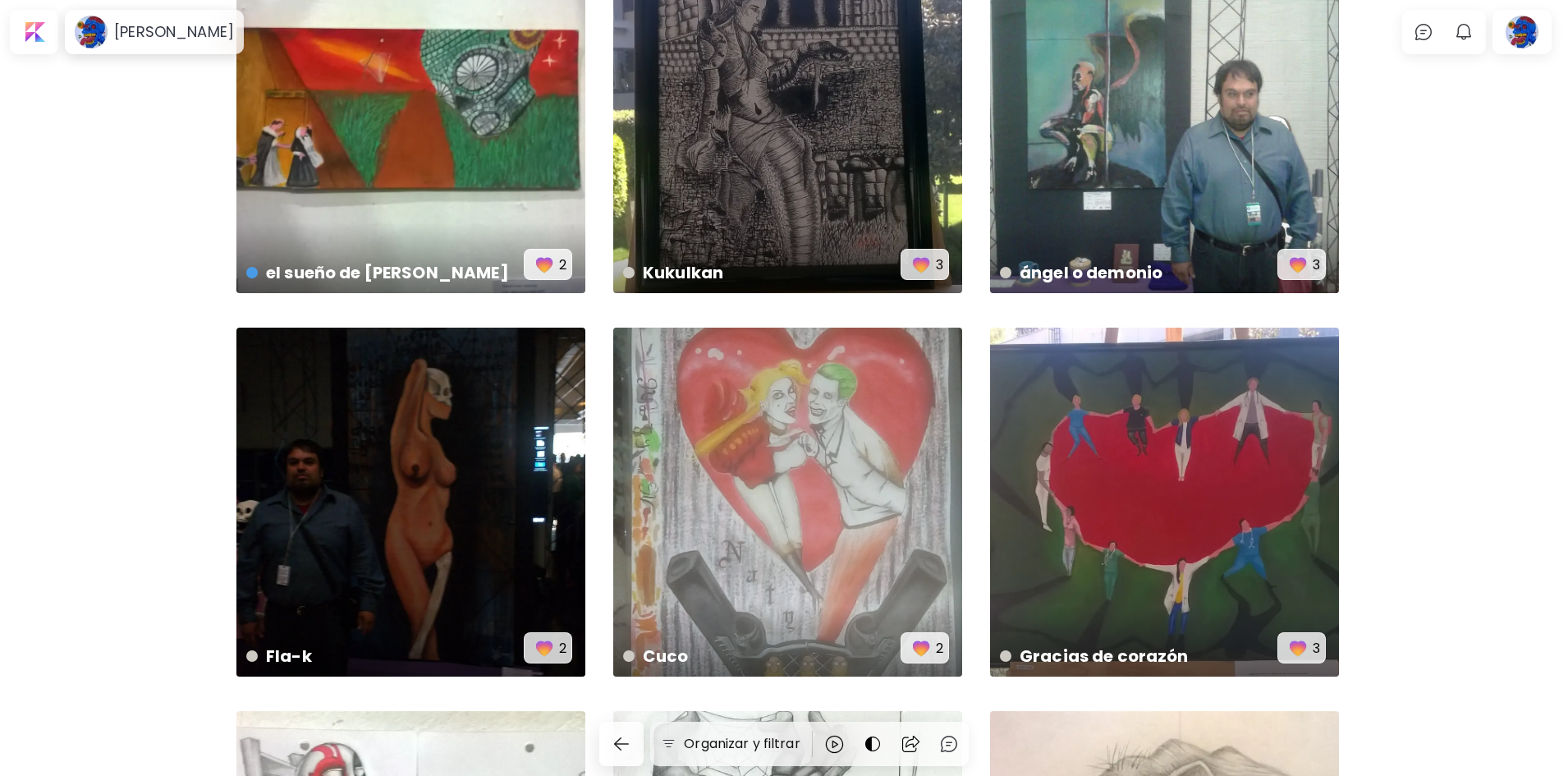
scroll to position [82, 0]
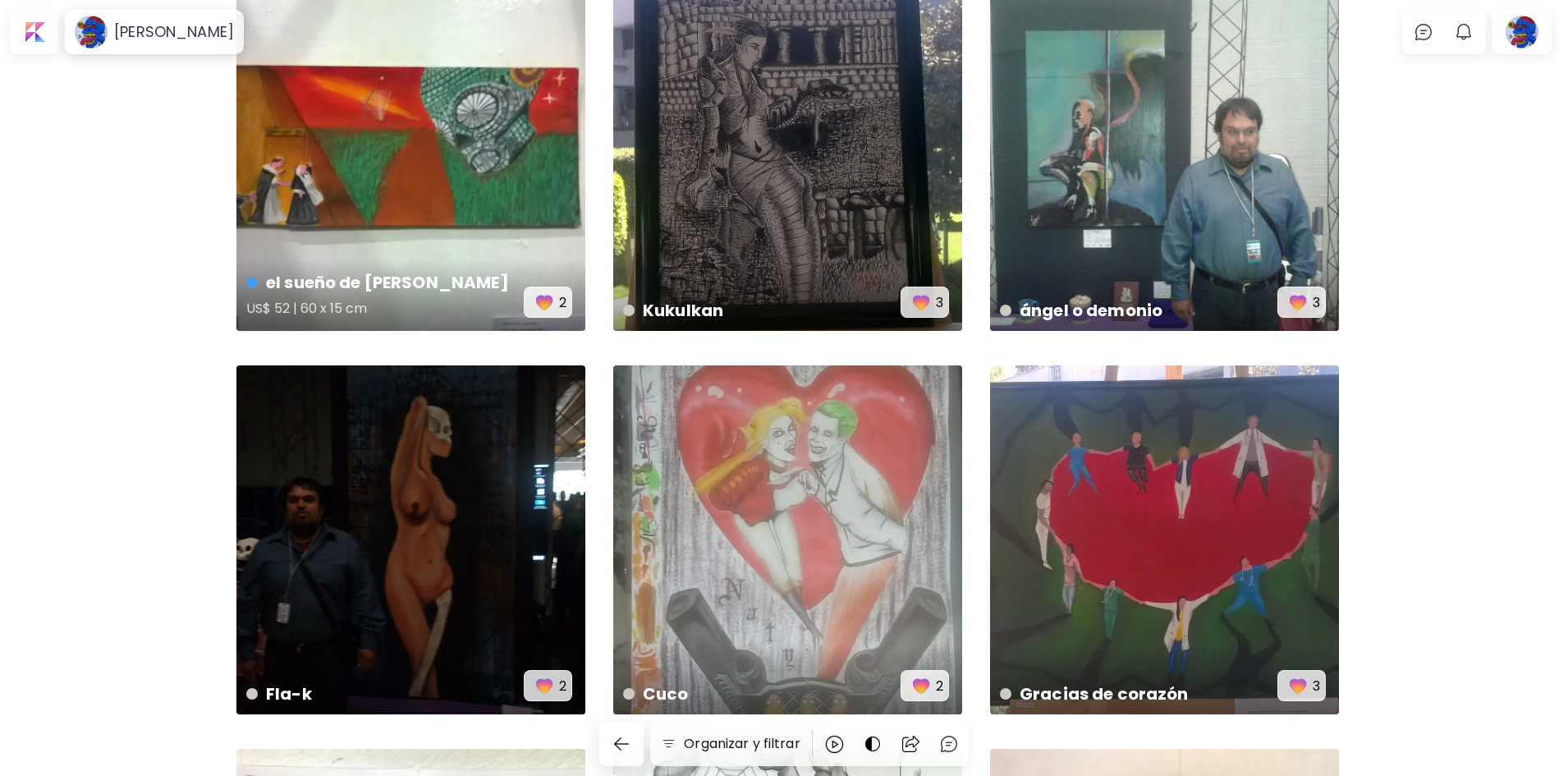
click at [439, 251] on div "el sueño de [PERSON_NAME] US$ 52 | 60 x 15 cm 2" at bounding box center [411, 156] width 349 height 349
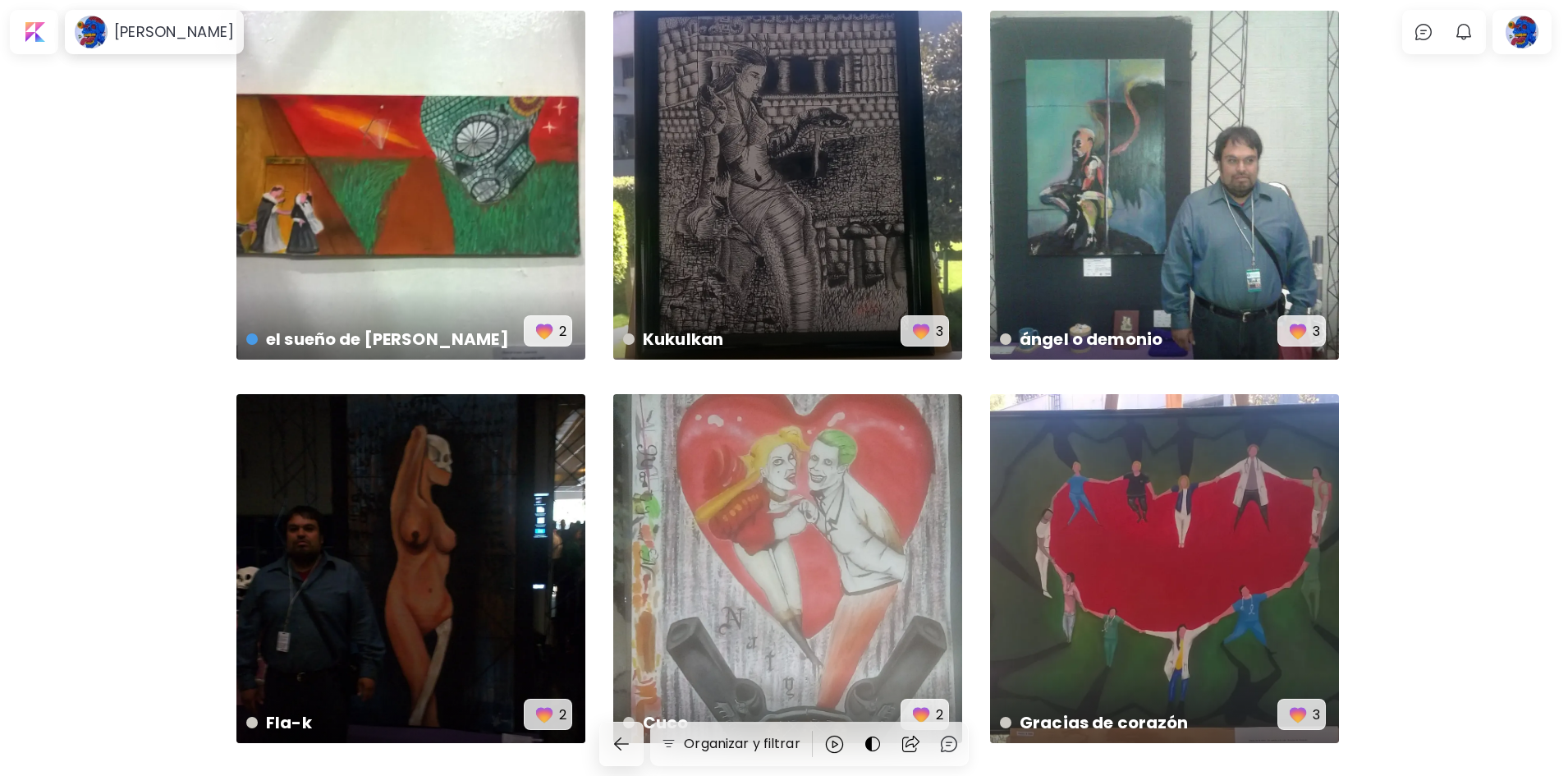
scroll to position [82, 0]
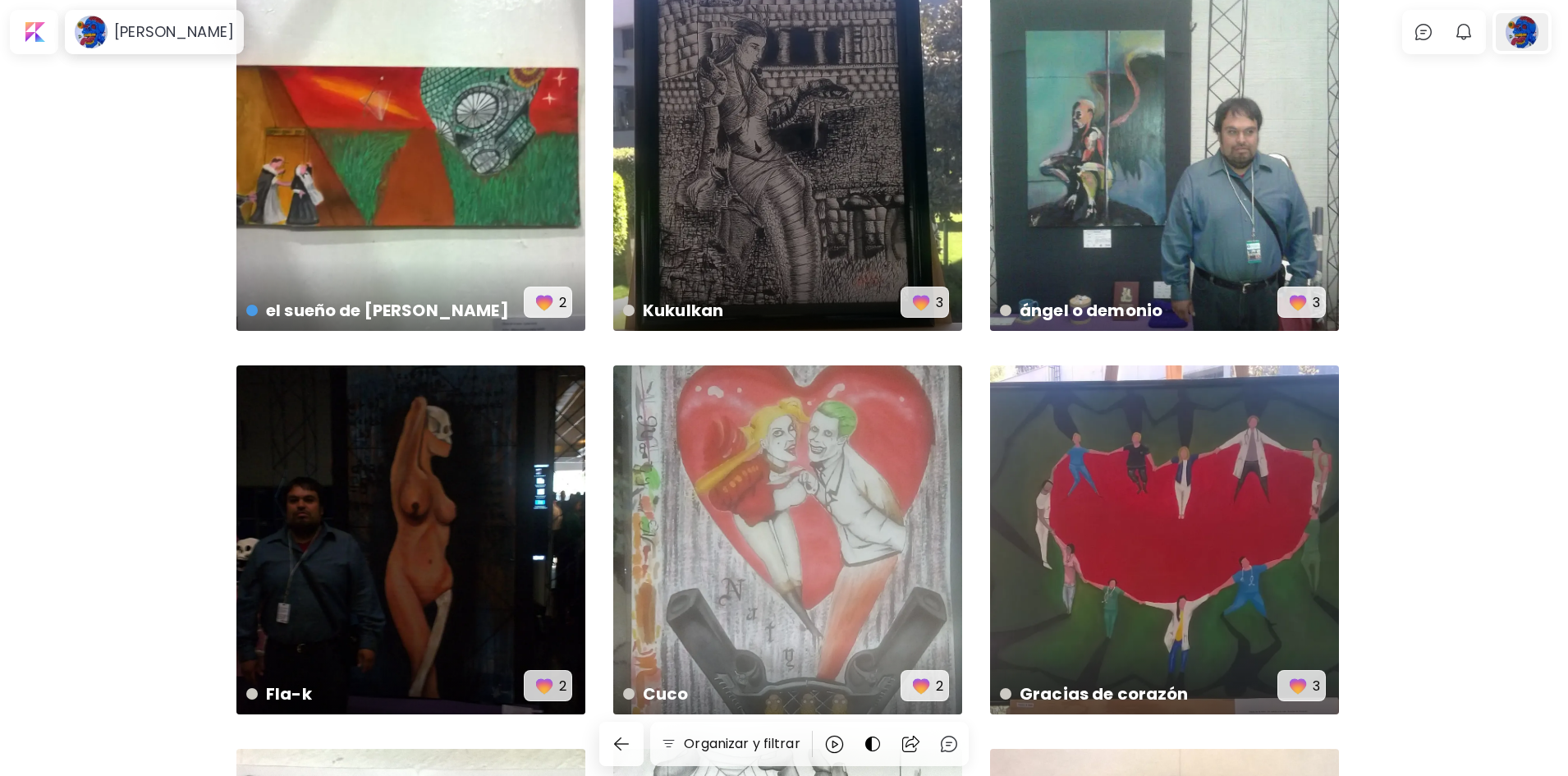
click at [1543, 34] on div at bounding box center [1522, 32] width 53 height 38
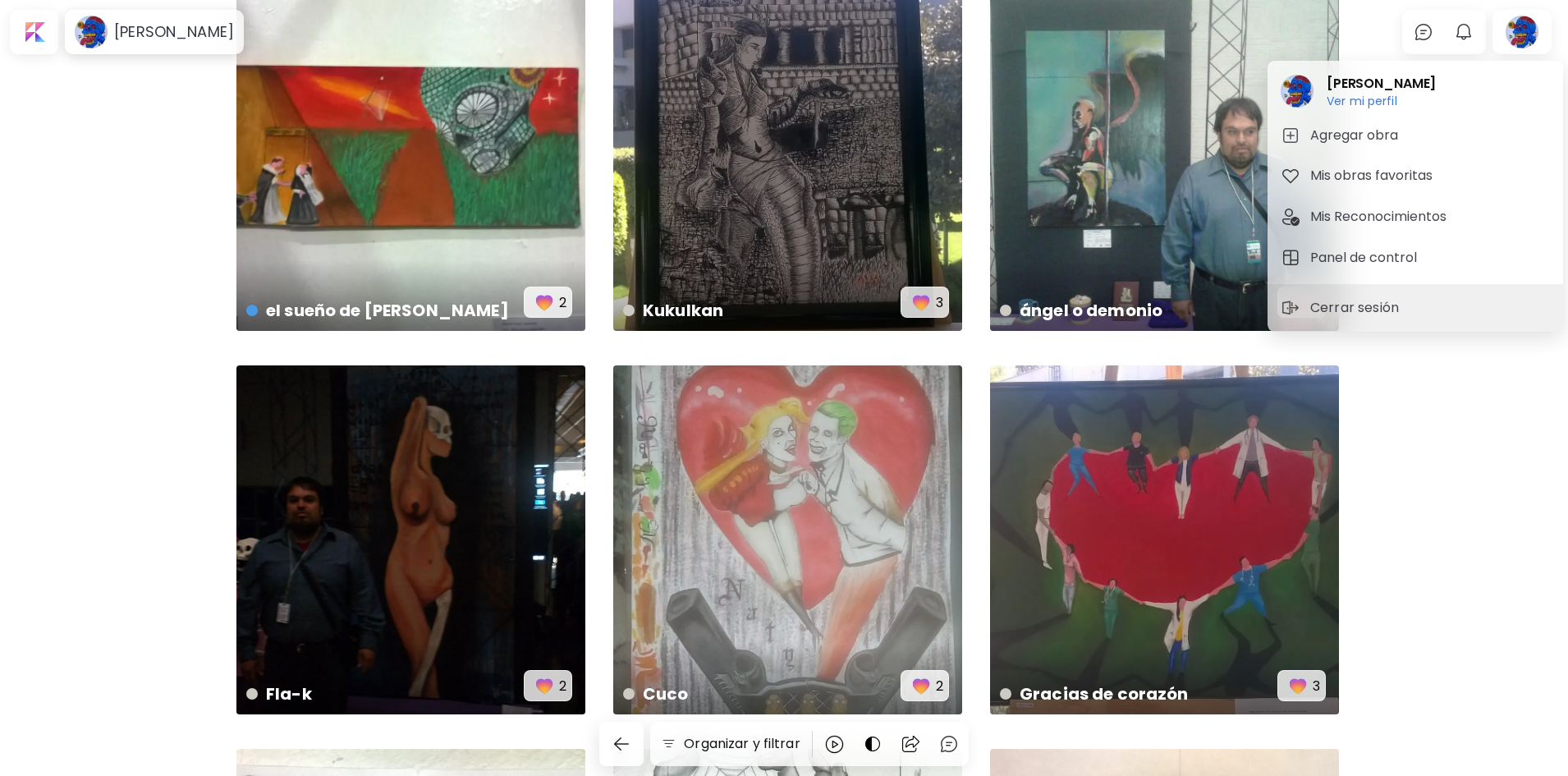
click at [1370, 306] on p "Cerrar sesión" at bounding box center [1358, 307] width 94 height 20
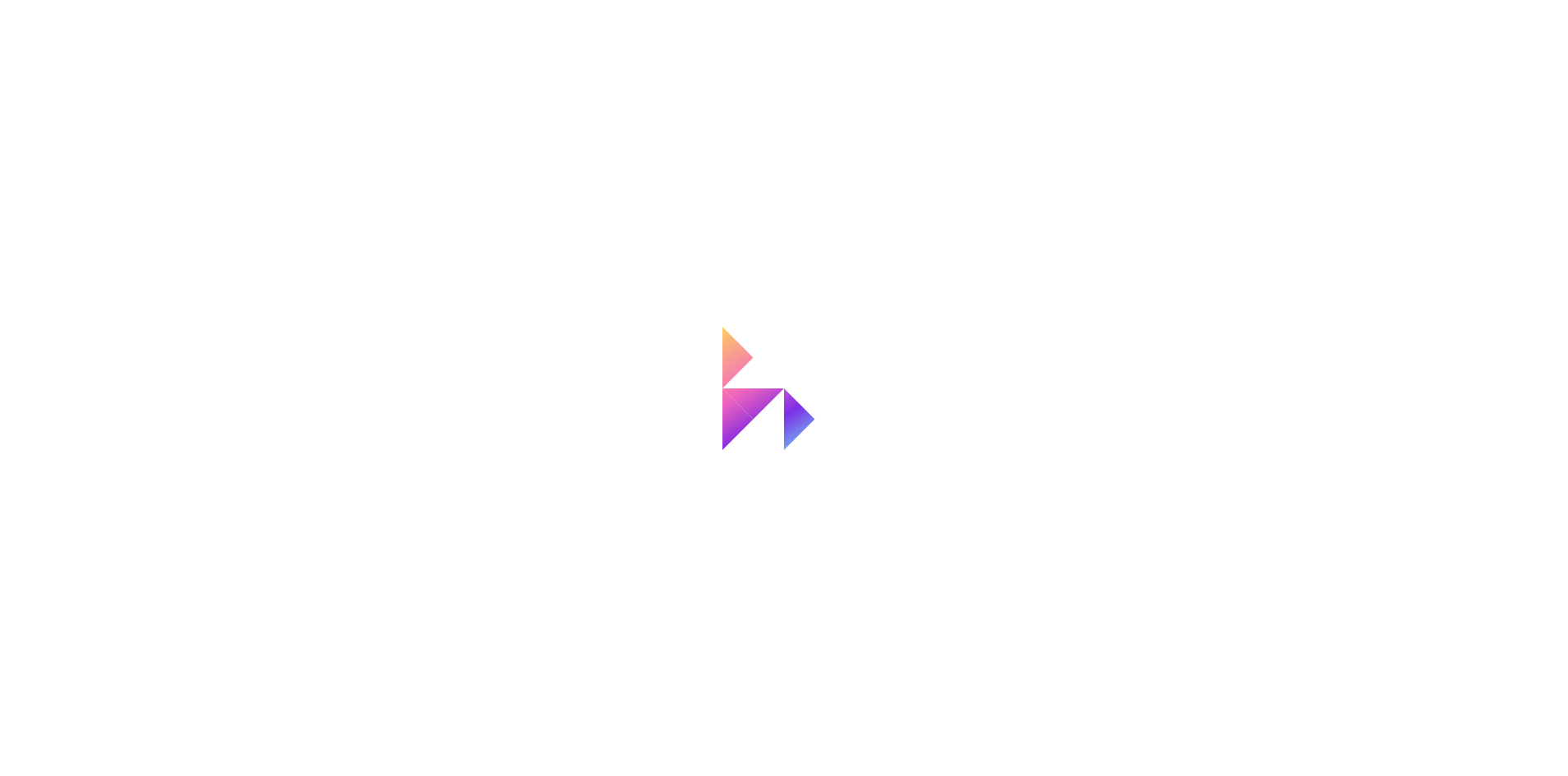
scroll to position [82, 0]
